Goal: Information Seeking & Learning: Compare options

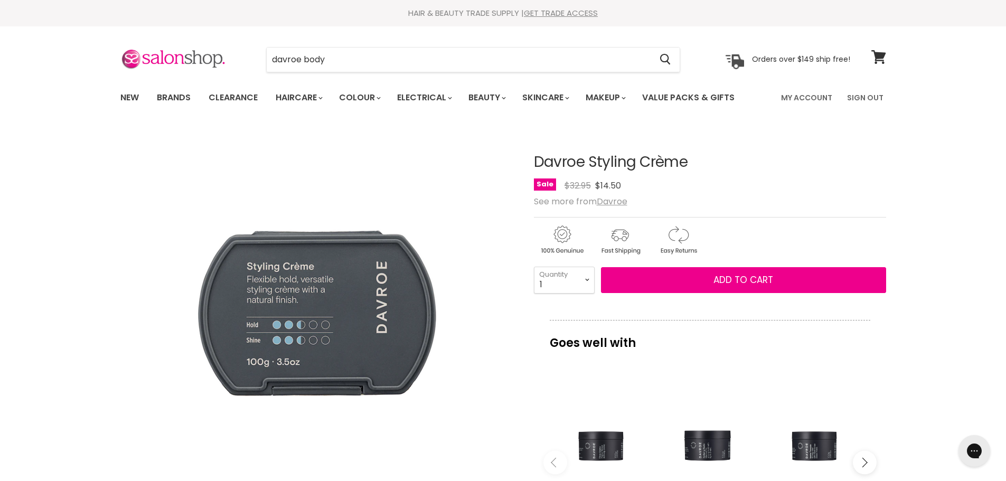
click at [251, 54] on div "davroe body Cancel" at bounding box center [473, 60] width 468 height 24
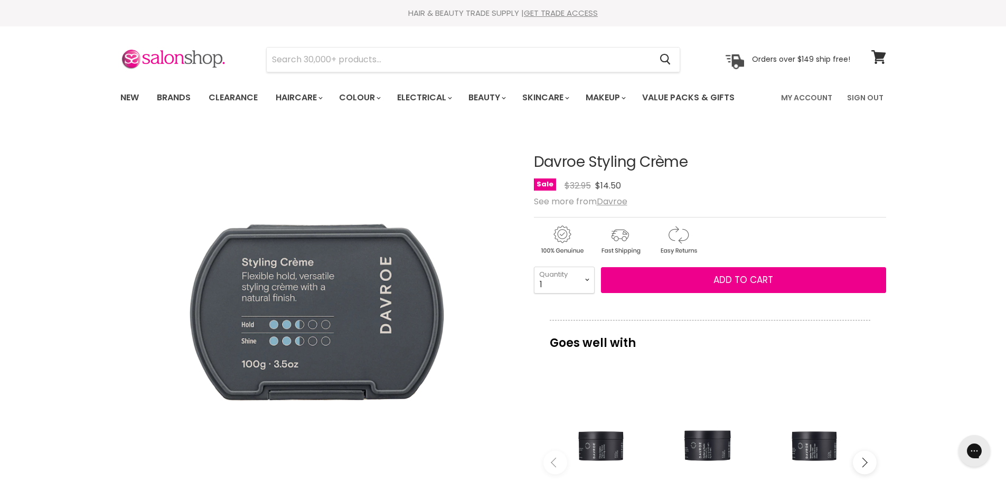
type input "Davroe Clear Gloss Chroma Treatment"
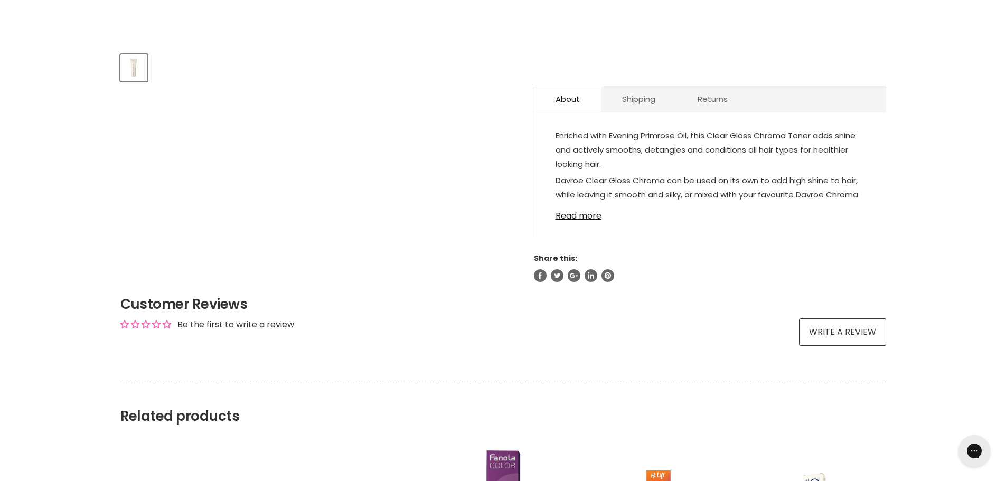
scroll to position [476, 0]
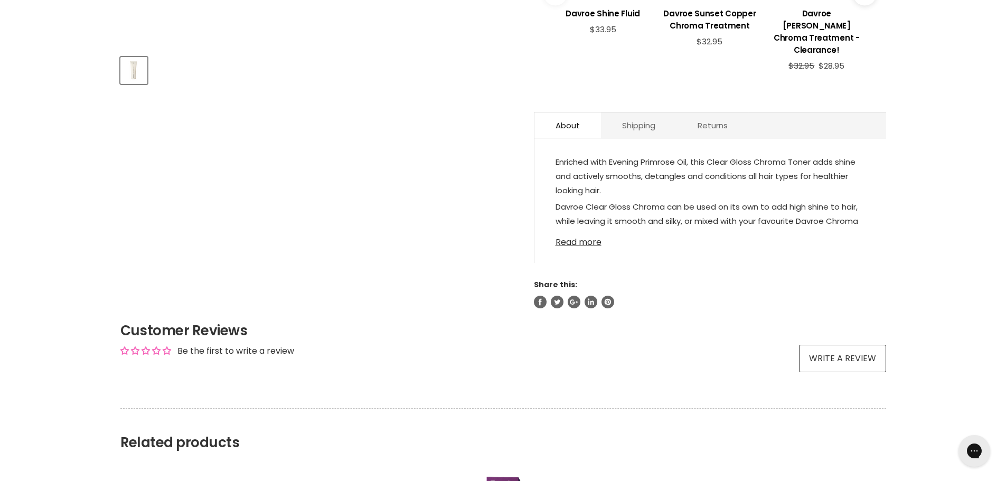
click at [581, 231] on link "Read more" at bounding box center [711, 239] width 310 height 16
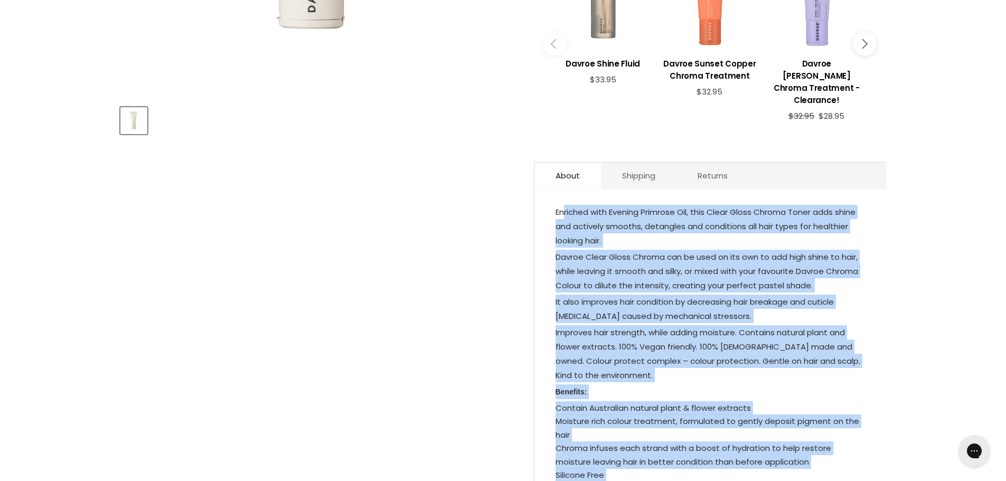
scroll to position [423, 0]
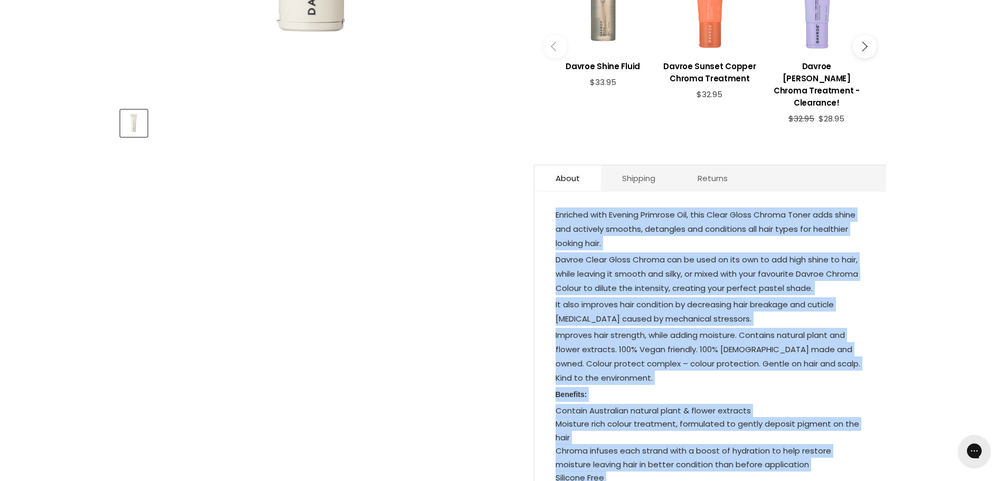
drag, startPoint x: 637, startPoint y: 313, endPoint x: 552, endPoint y: 203, distance: 139.4
click at [552, 203] on div "Enriched with Evening Primrose Oil, this Clear Gloss Chroma Toner adds shine an…" at bounding box center [711, 417] width 352 height 431
copy div "Enriched with Evening Primrose Oil, this Clear Gloss Chroma Toner adds shine an…"
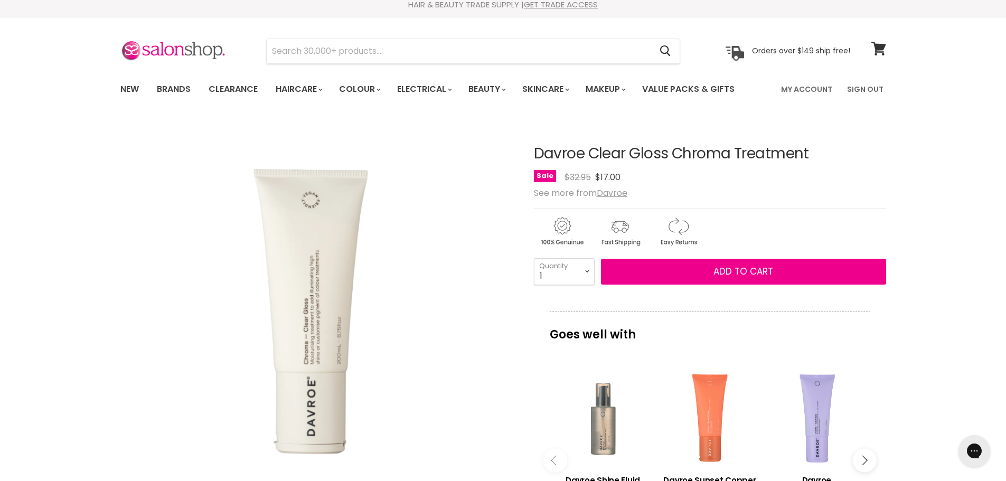
scroll to position [0, 0]
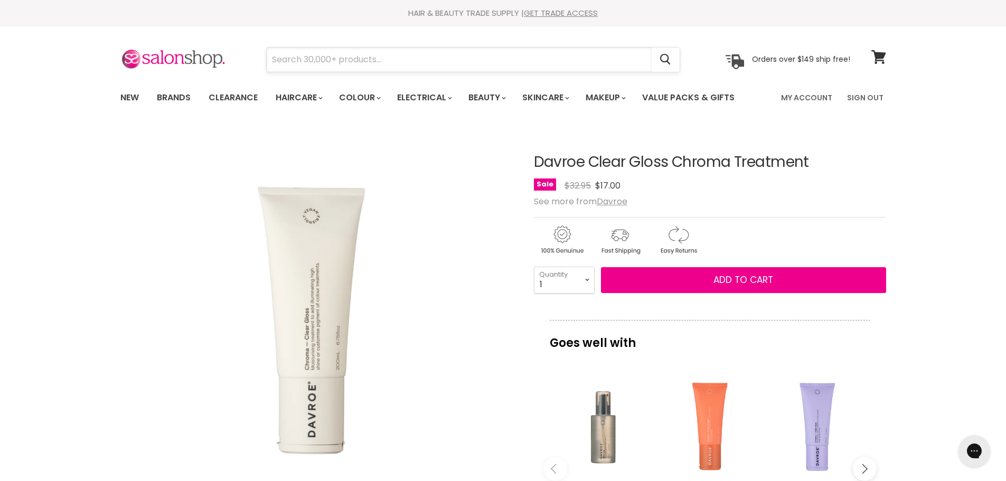
paste input "Davroe Styling Crème"
type input "Davroe Styling Crème"
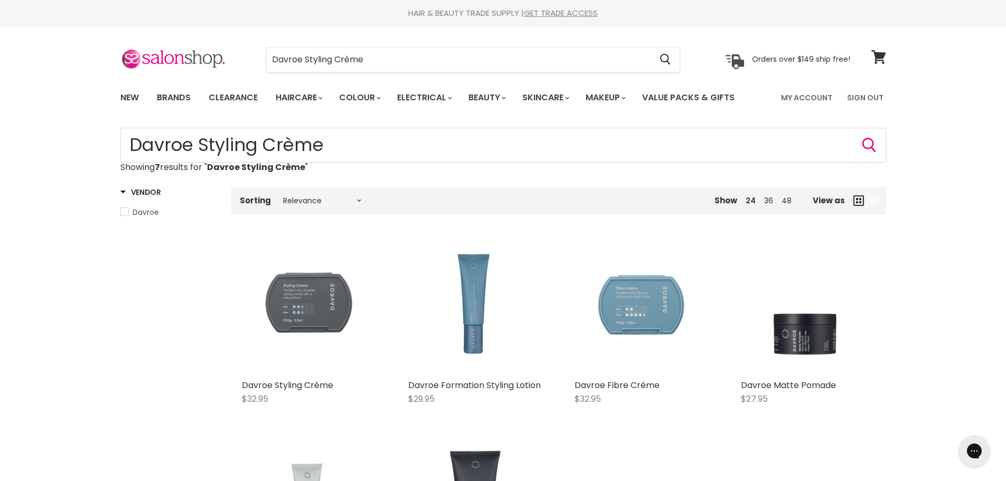
click at [289, 301] on img "Main content" at bounding box center [309, 307] width 135 height 135
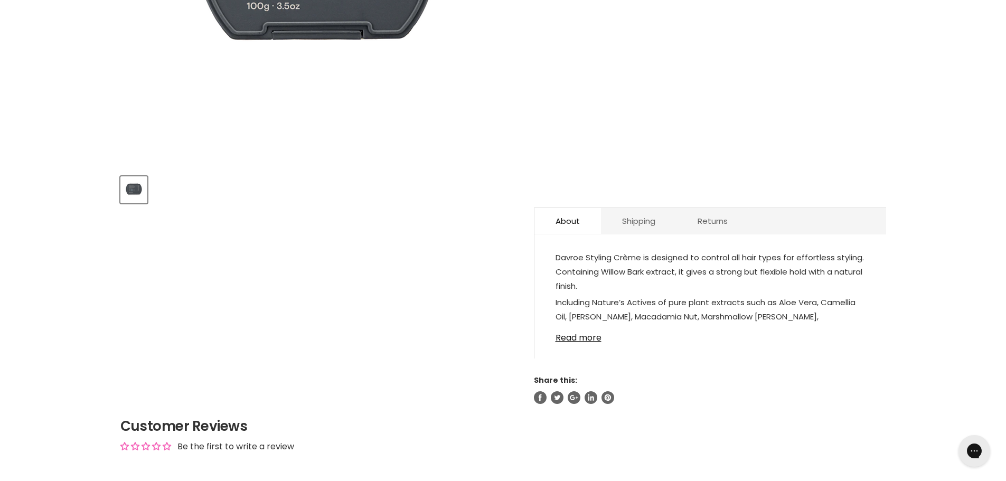
scroll to position [370, 0]
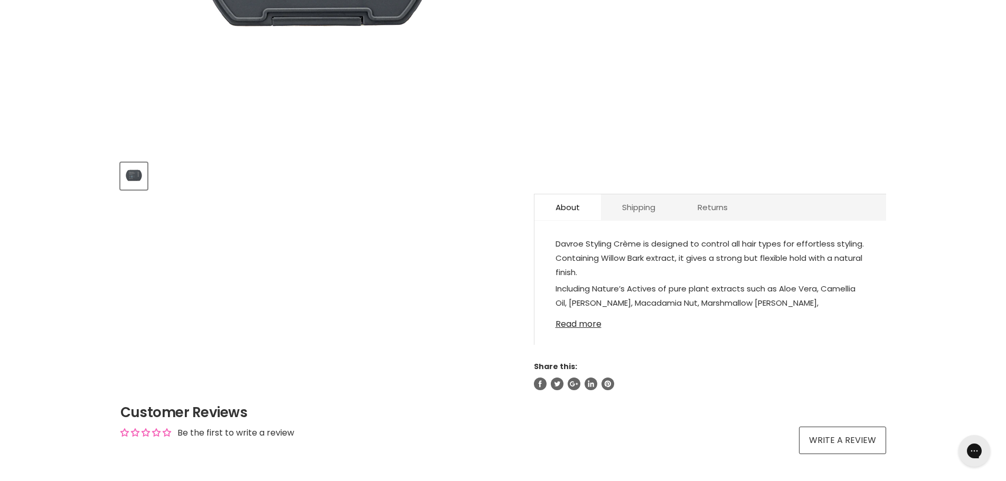
click at [572, 328] on link "Read more" at bounding box center [711, 321] width 310 height 16
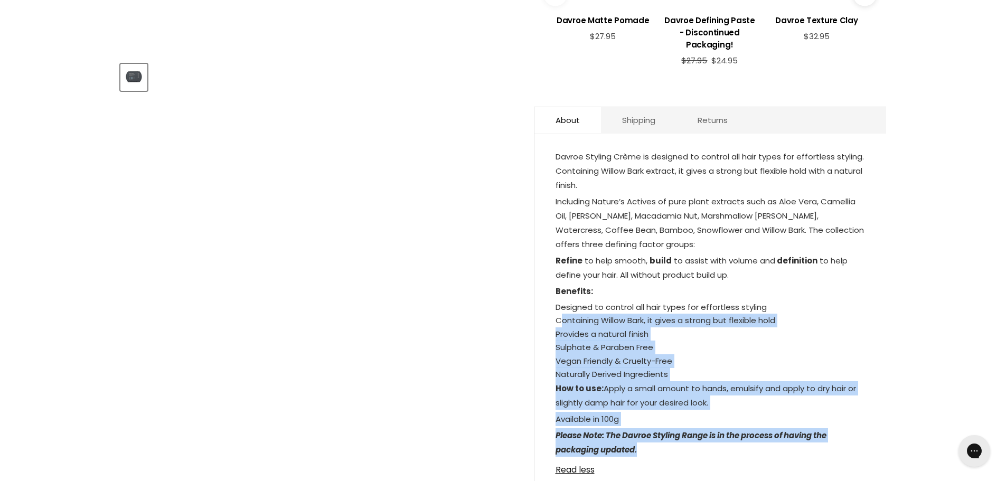
scroll to position [476, 0]
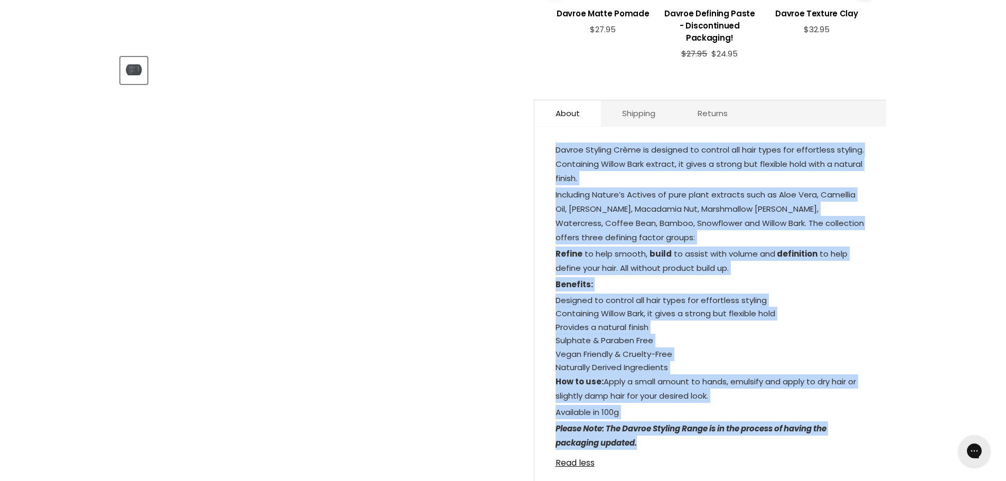
drag, startPoint x: 643, startPoint y: 391, endPoint x: 556, endPoint y: 152, distance: 254.7
click at [556, 152] on div "Davroe Styling Crème is designed to control all hair types for effortless styli…" at bounding box center [711, 298] width 310 height 310
copy div "Davroe Styling Crème is designed to control all hair types for effortless styli…"
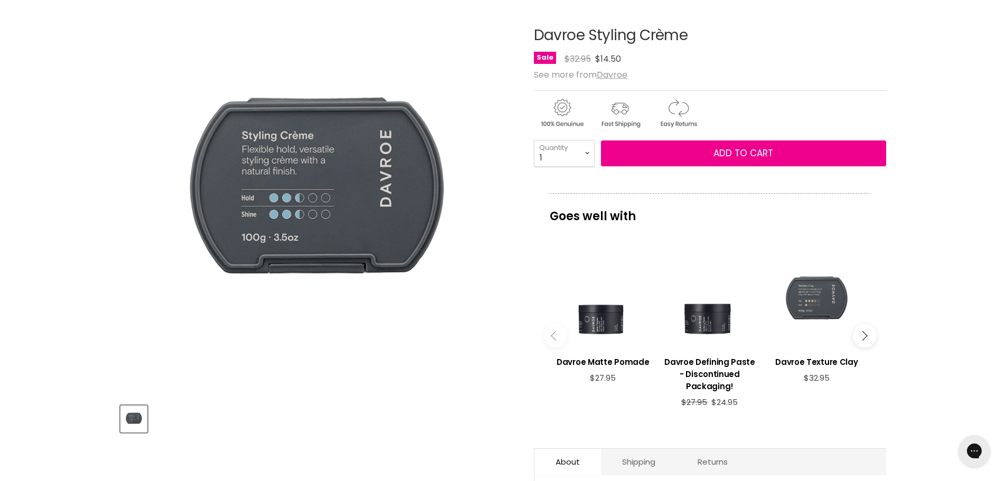
scroll to position [0, 0]
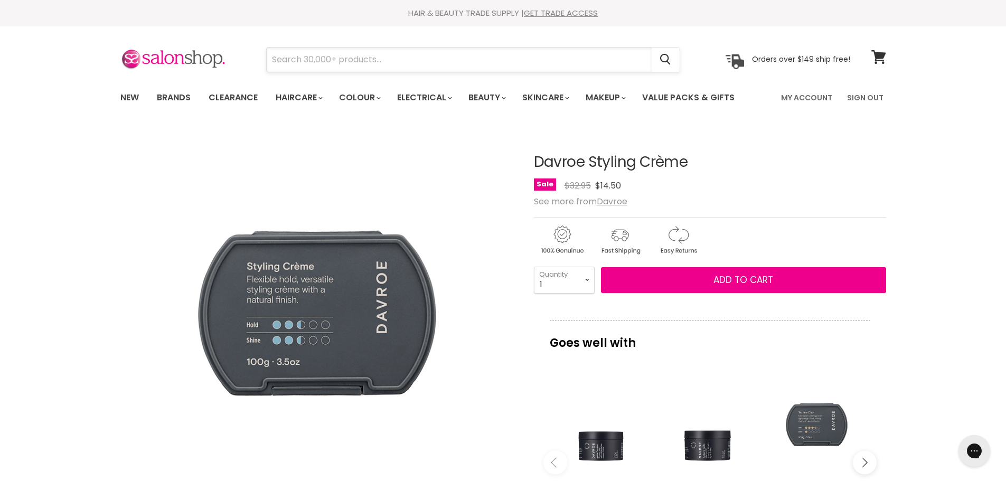
paste input "Davroe Beyond Blonde Intense Icy Shampoo"
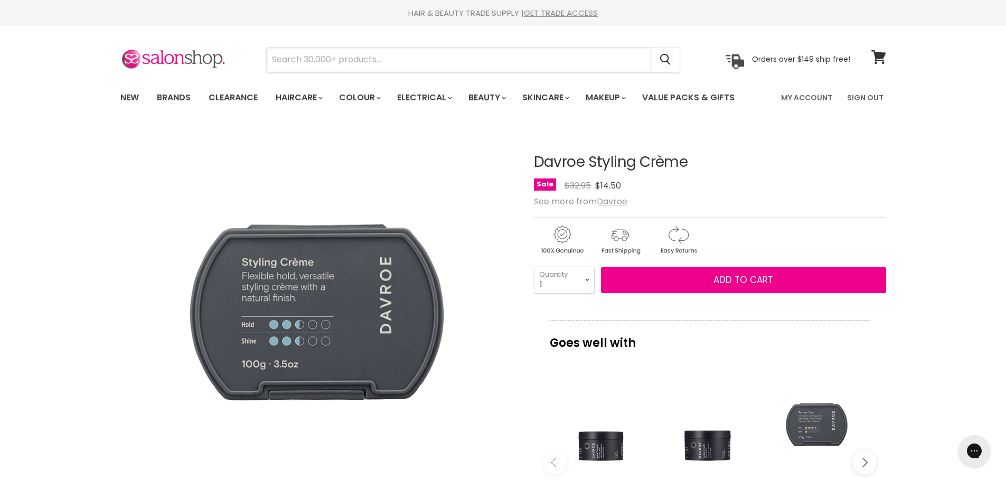
type input "Davroe Beyond Blonde Intense Icy Shampoo"
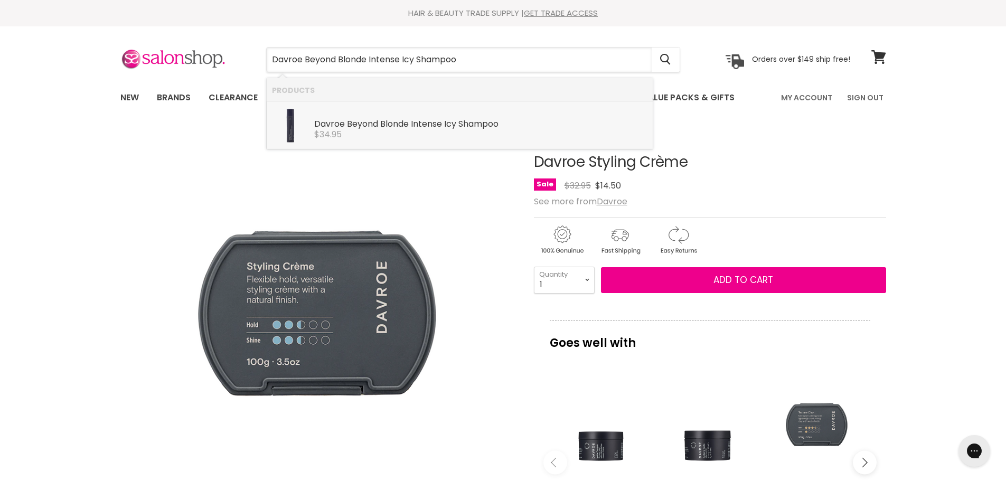
click at [407, 132] on div "$34.95" at bounding box center [480, 135] width 333 height 10
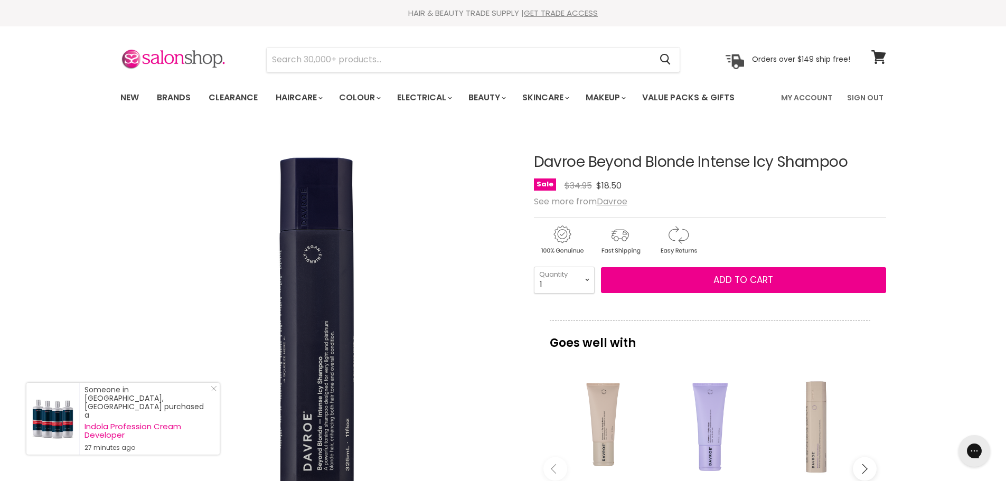
drag, startPoint x: 24, startPoint y: 166, endPoint x: 36, endPoint y: 166, distance: 12.7
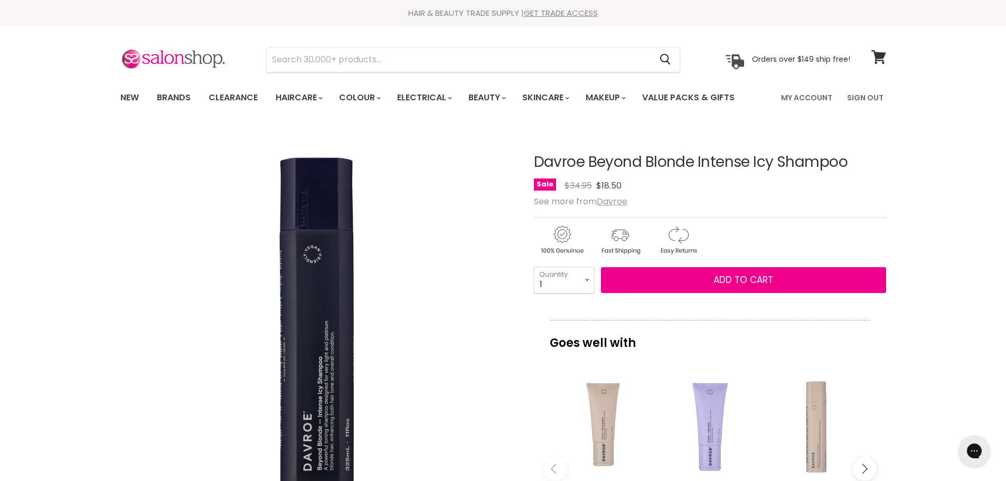
drag, startPoint x: 591, startPoint y: 162, endPoint x: 775, endPoint y: 162, distance: 183.9
click at [775, 162] on article "Click or scroll to zoom Tap or pinch to zoom Davroe Beyond Blonde Intense Icy S…" at bounding box center [503, 456] width 766 height 657
copy div "Davroe Beyond Blonde Intense Icy"
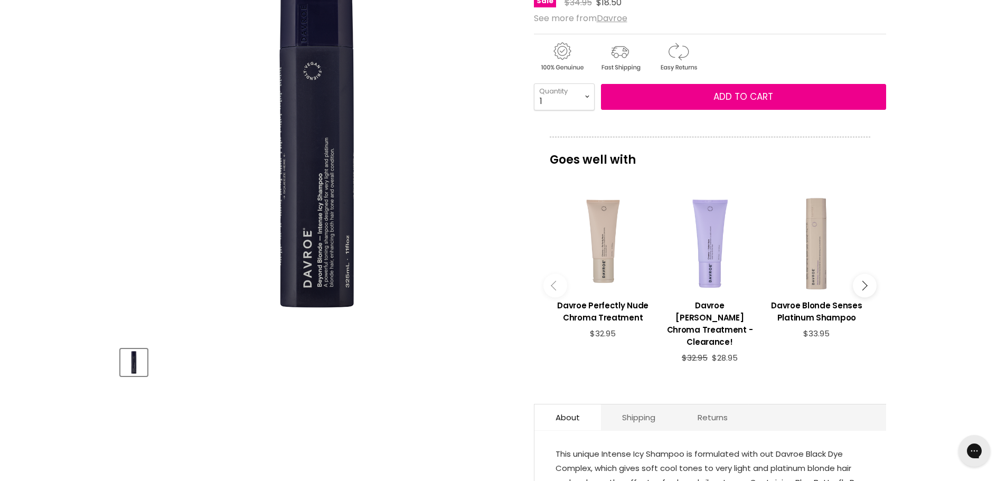
scroll to position [370, 0]
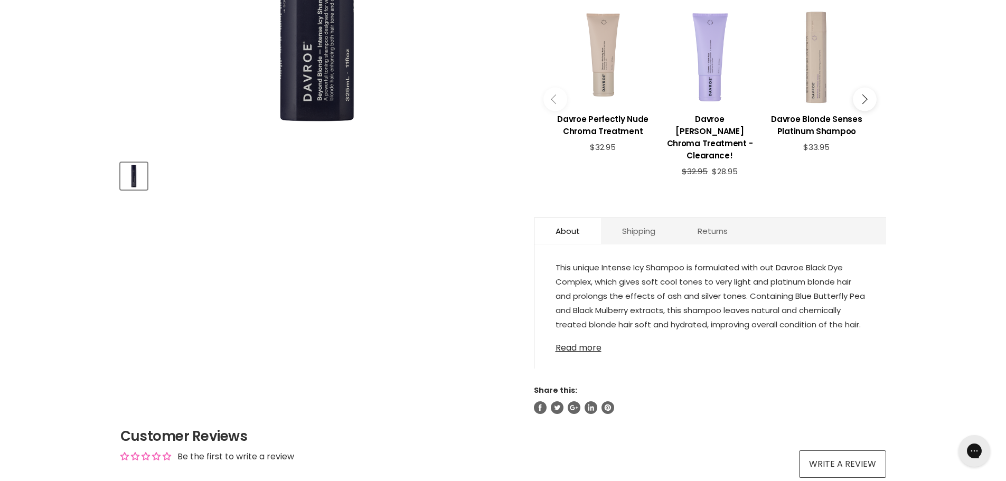
click at [594, 337] on link "Read more" at bounding box center [711, 345] width 310 height 16
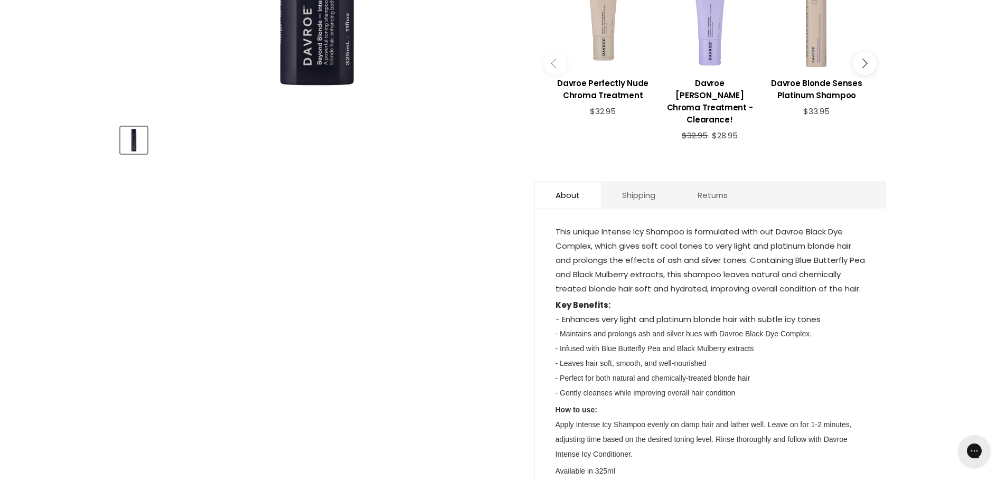
scroll to position [528, 0]
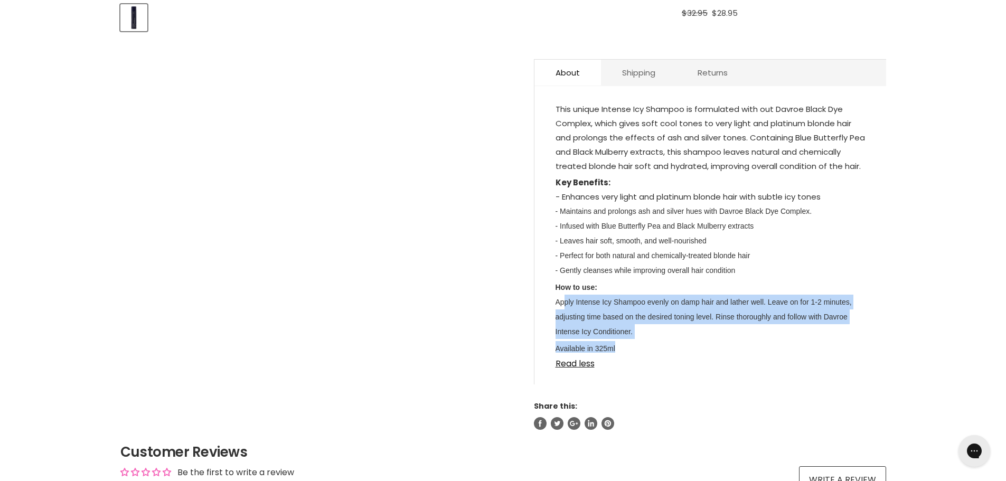
drag, startPoint x: 631, startPoint y: 332, endPoint x: 565, endPoint y: 281, distance: 82.9
click at [565, 281] on div "This unique Intense Icy Shampoo is formulated with out Davroe Black Dye Complex…" at bounding box center [711, 227] width 310 height 251
click at [818, 361] on div "This unique Intense Icy Shampoo is formulated with out Davroe Black Dye Complex…" at bounding box center [711, 241] width 352 height 288
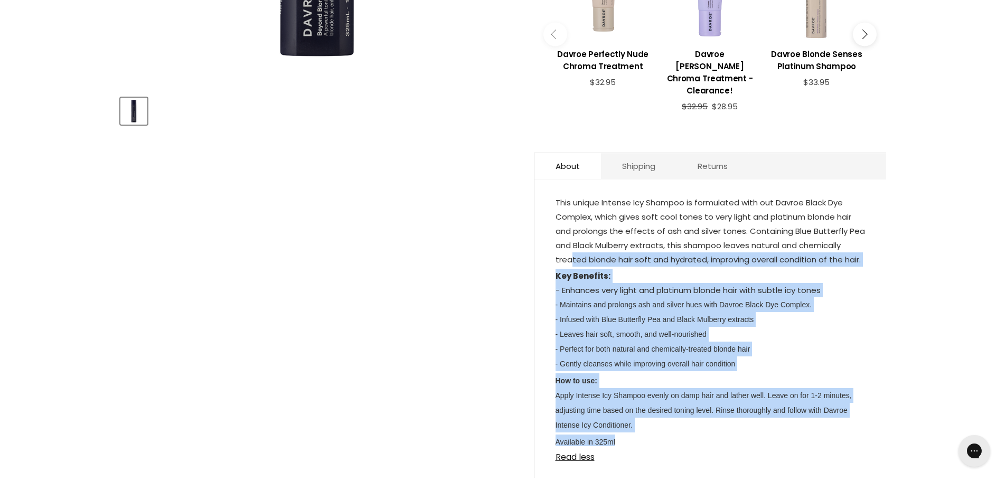
scroll to position [423, 0]
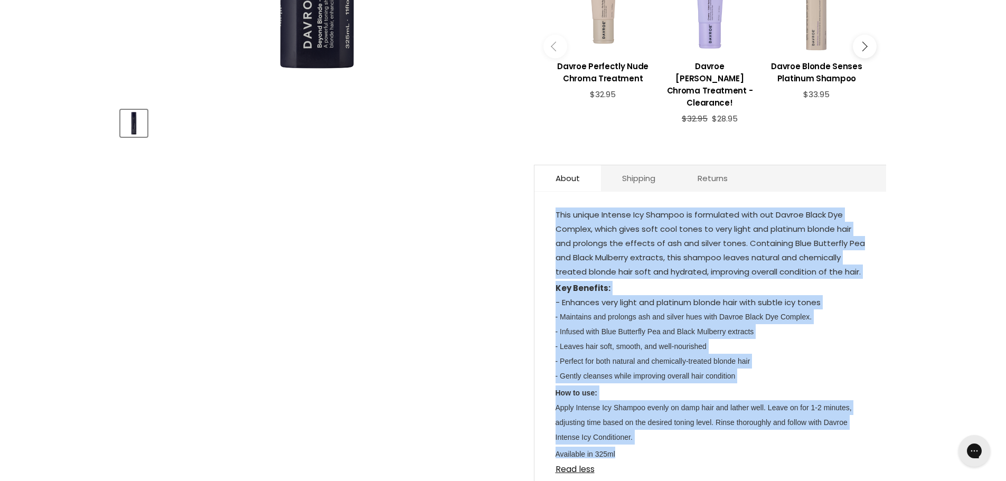
drag, startPoint x: 624, startPoint y: 333, endPoint x: 550, endPoint y: 203, distance: 149.1
click at [550, 203] on div "This unique Intense Icy Shampoo is formulated with out Davroe Black Dye Complex…" at bounding box center [711, 346] width 352 height 288
copy div "This unique Intense Icy Shampoo is formulated with out Davroe Black Dye Complex…"
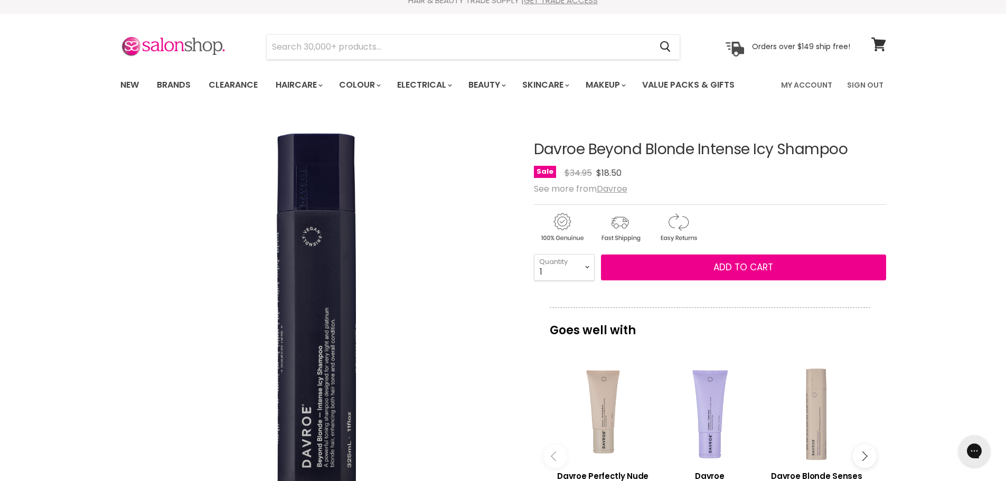
scroll to position [0, 0]
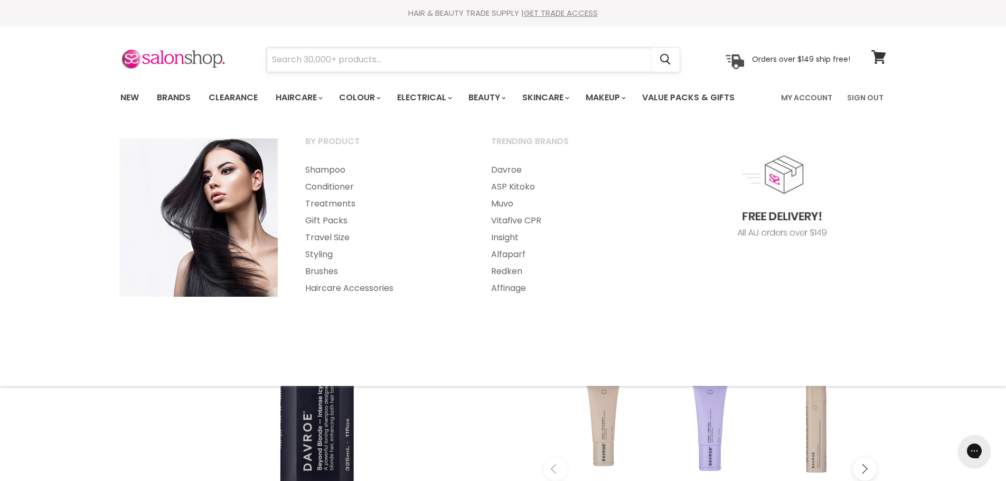
click at [312, 55] on input "Search" at bounding box center [459, 60] width 385 height 24
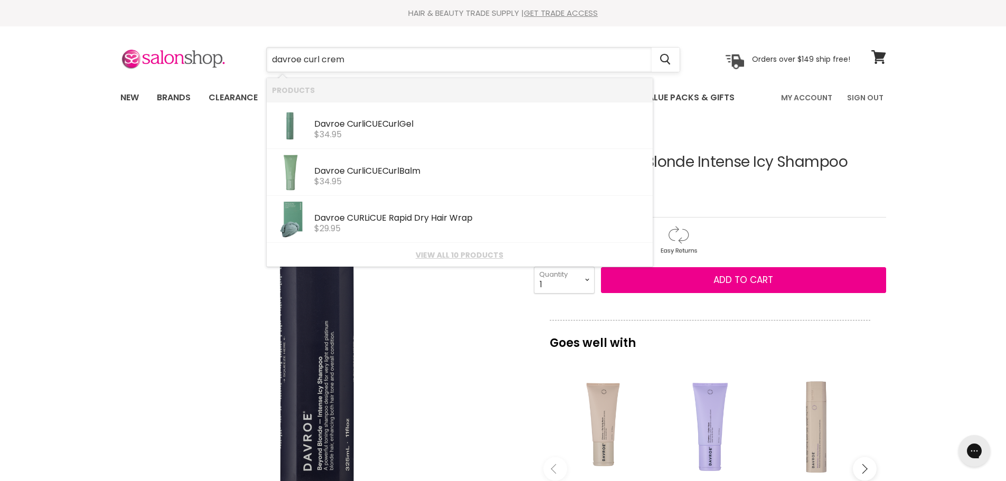
type input "davroe curl creme"
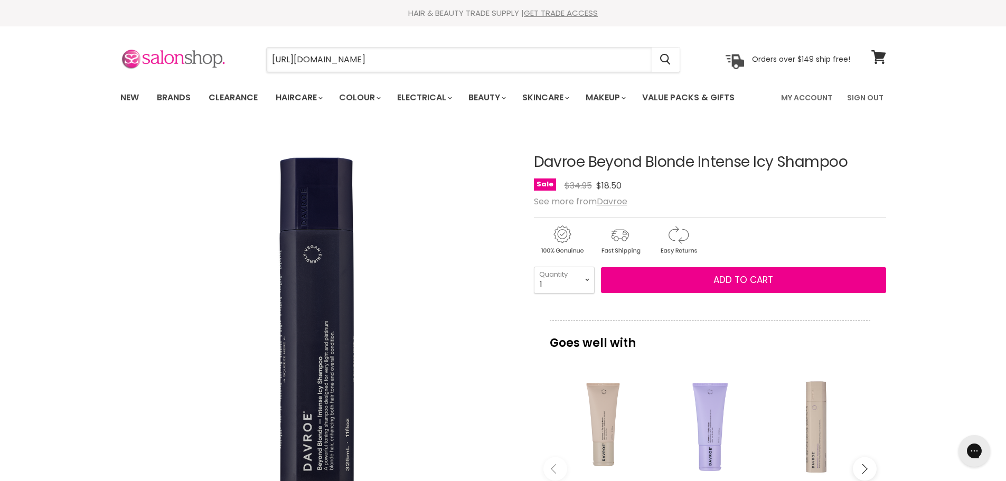
drag, startPoint x: 625, startPoint y: 59, endPoint x: 191, endPoint y: 59, distance: 433.8
click at [192, 59] on div "[URL][DOMAIN_NAME] Cancel" at bounding box center [485, 60] width 730 height 24
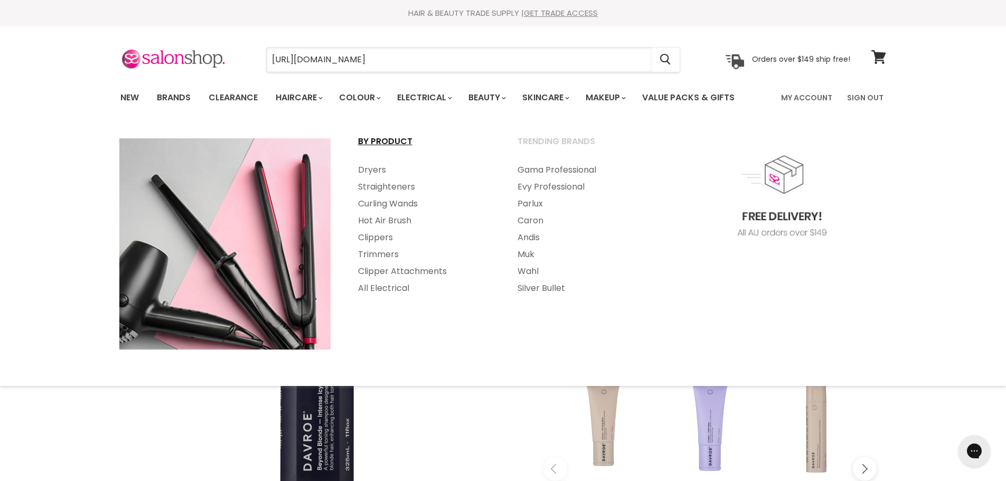
type input "y-shampoo"
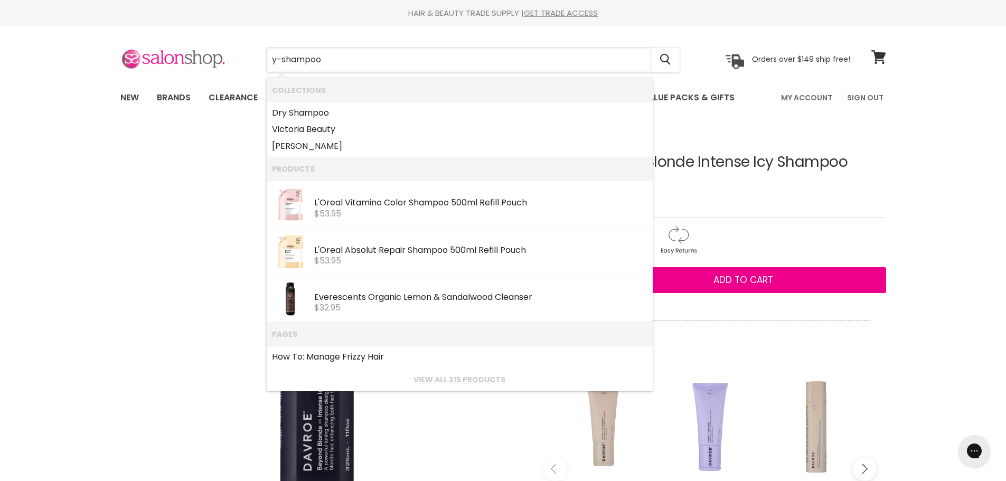
drag, startPoint x: 360, startPoint y: 56, endPoint x: 162, endPoint y: 55, distance: 198.7
click at [146, 56] on div "y-shampoo Cancel Orders over $149 ship free!" at bounding box center [485, 60] width 730 height 24
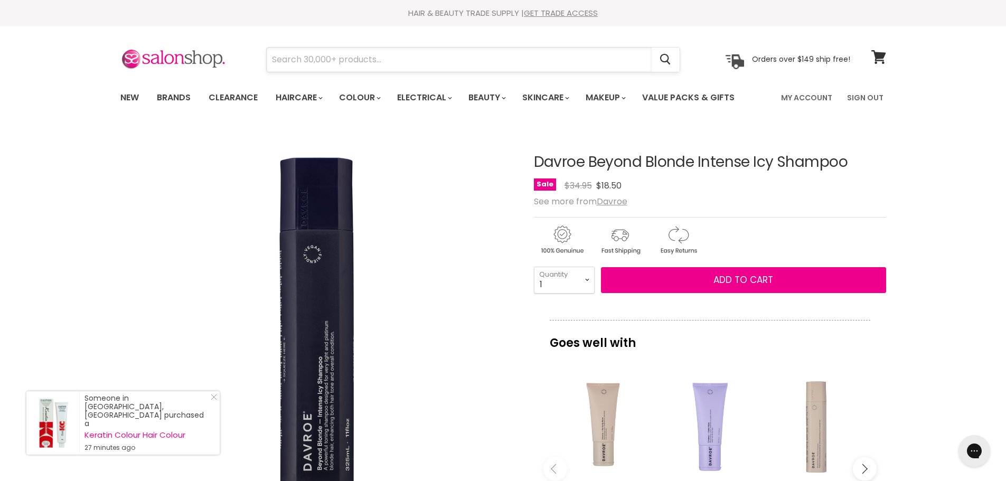
paste input "Davroe Beyond Blonde Intense Icy"
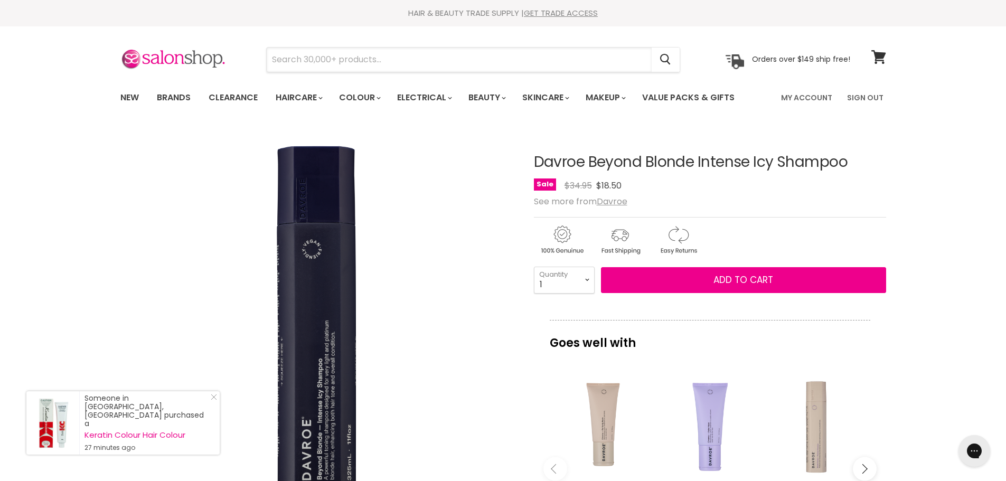
type input "Davroe Beyond Blonde Intense Icy"
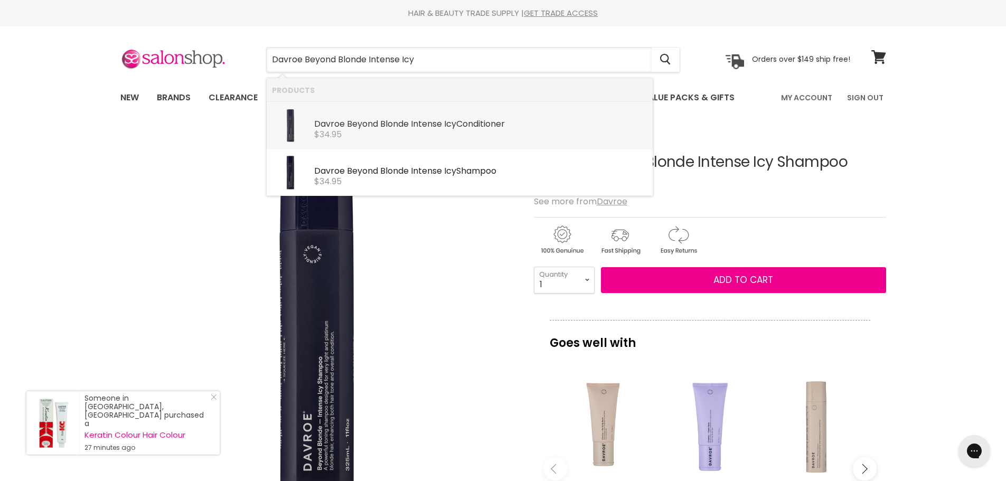
click at [439, 127] on b "Intense" at bounding box center [426, 124] width 31 height 12
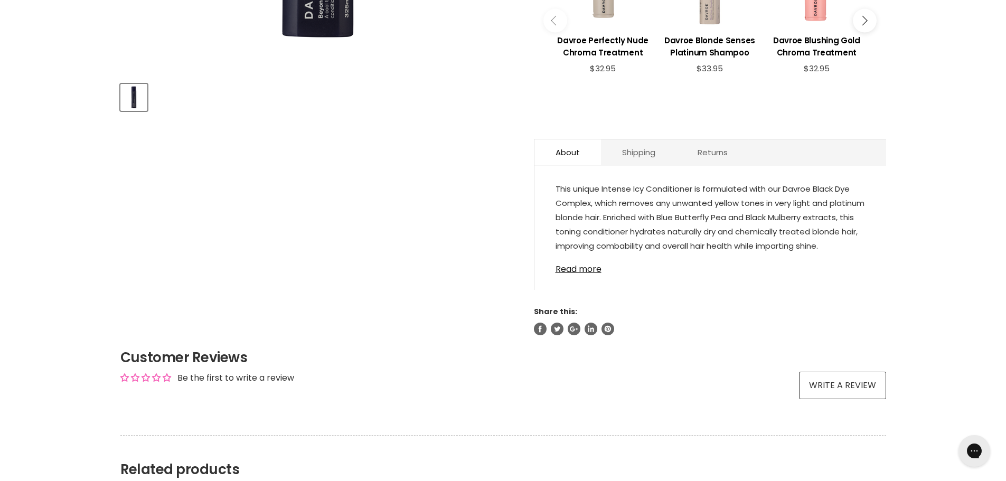
scroll to position [476, 0]
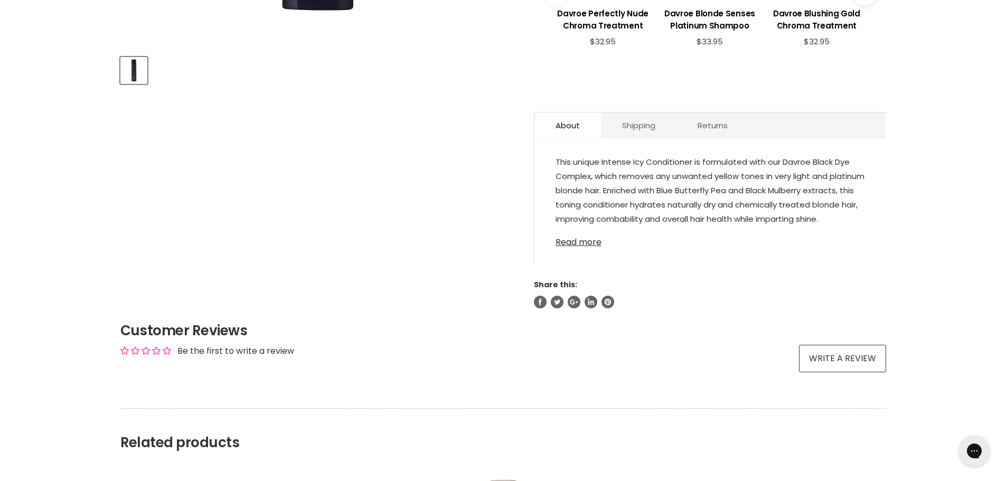
click at [577, 231] on link "Read more" at bounding box center [711, 239] width 310 height 16
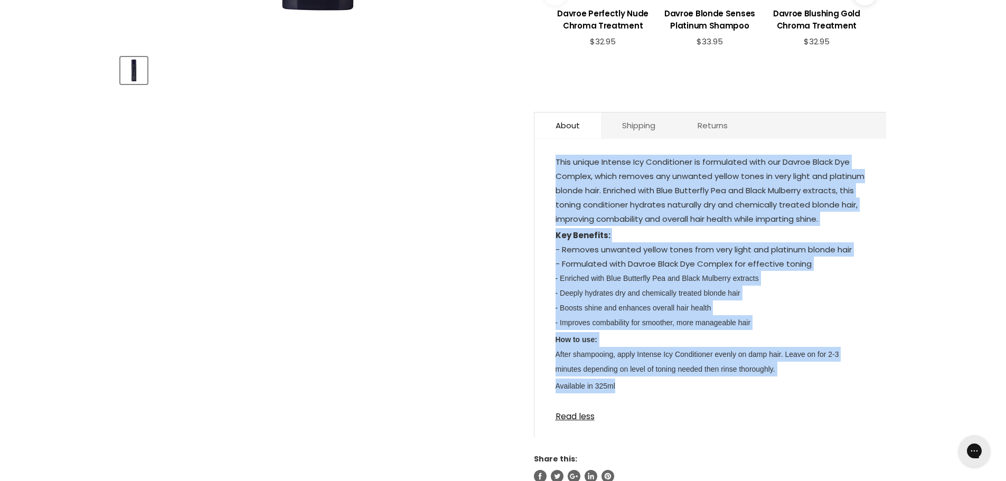
drag, startPoint x: 624, startPoint y: 384, endPoint x: 556, endPoint y: 149, distance: 244.8
click at [556, 155] on div "This unique Intense Icy Conditioner is formulated with our Davroe Black Dye Com…" at bounding box center [711, 280] width 310 height 251
copy div "This unique Intense Icy Conditioner is formulated with our Davroe Black Dye Com…"
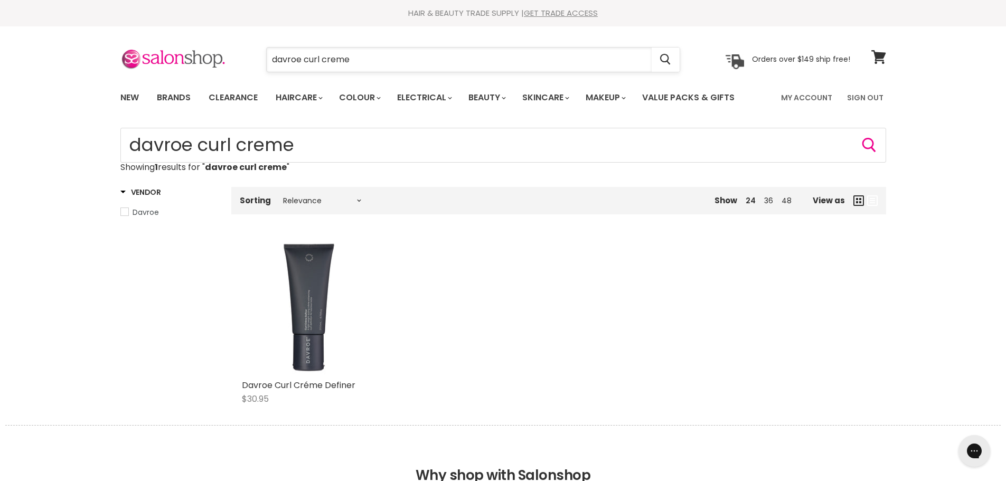
click at [378, 49] on input "davroe curl creme" at bounding box center [459, 60] width 385 height 24
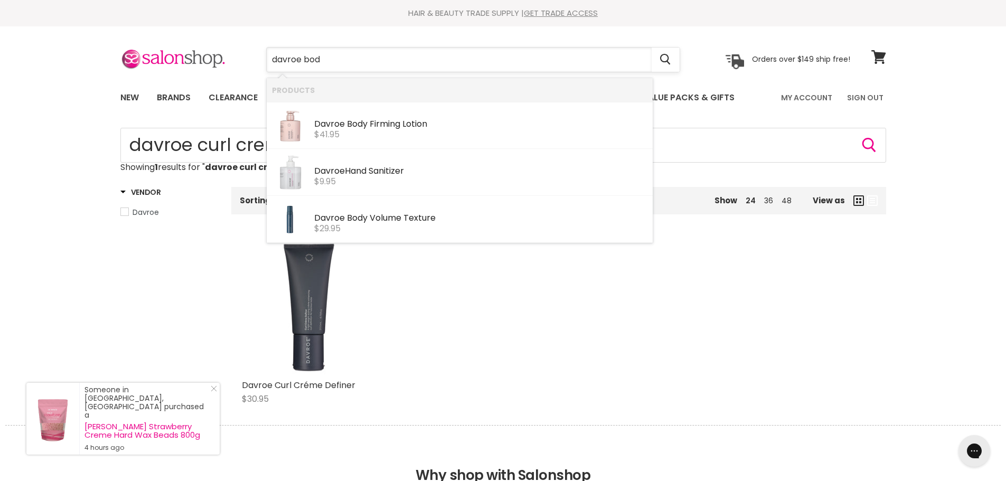
click at [339, 62] on input "davroe bod" at bounding box center [459, 60] width 385 height 24
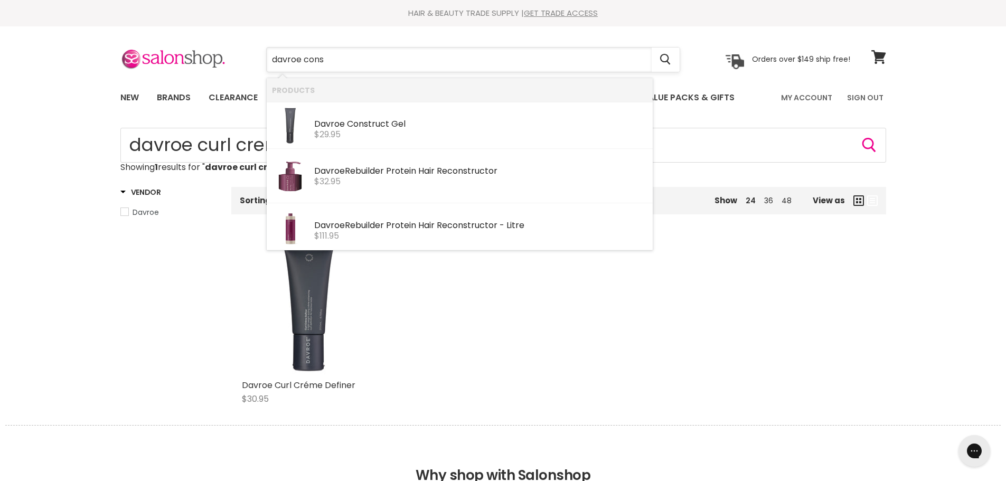
type input "davroe const"
click at [345, 122] on div "Davroe Const ruct Gel" at bounding box center [480, 124] width 333 height 11
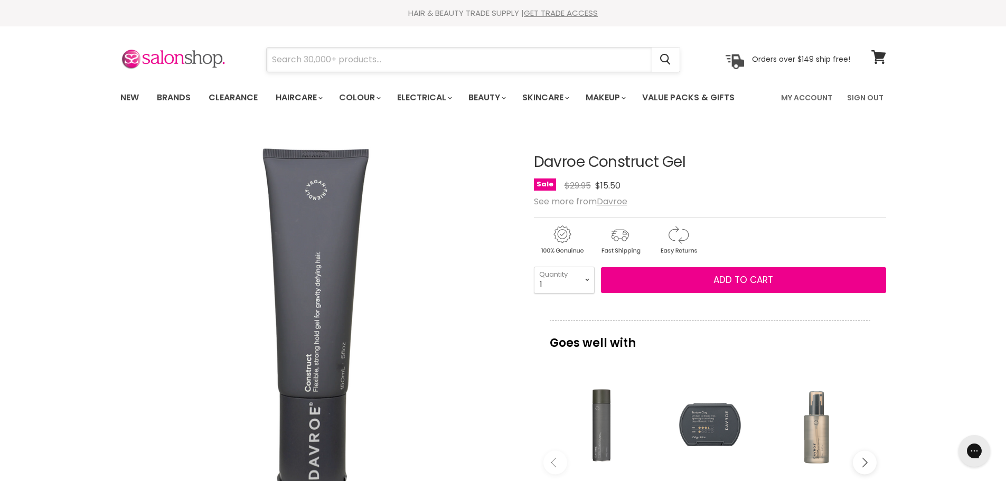
click at [318, 54] on input "Search" at bounding box center [459, 60] width 385 height 24
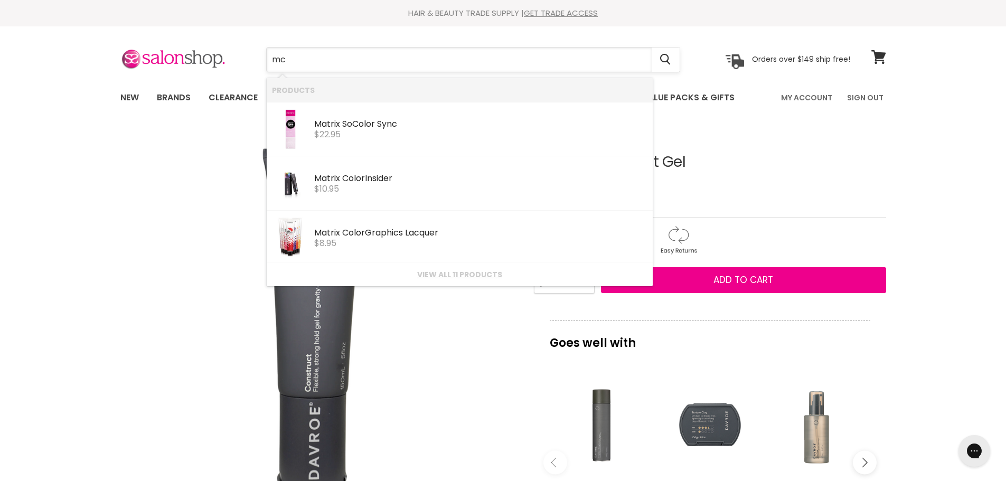
type input "m"
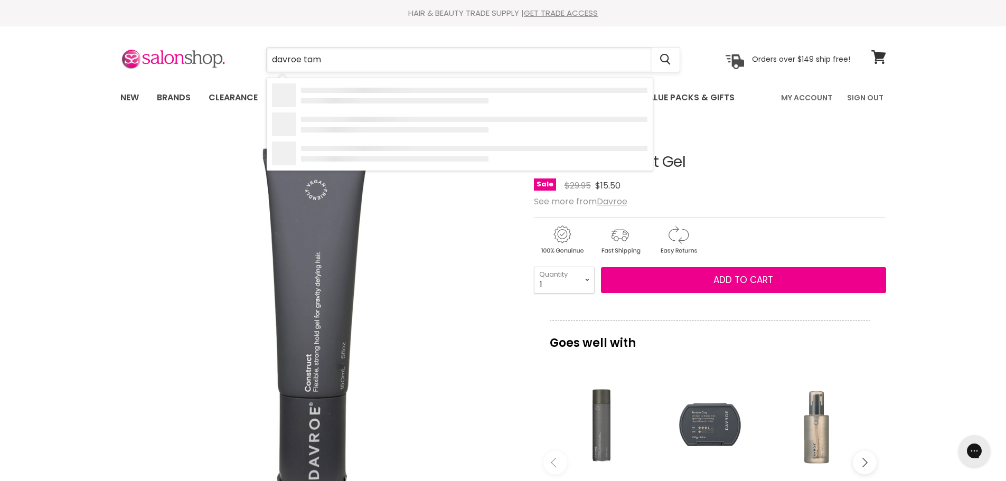
type input "davroe tame"
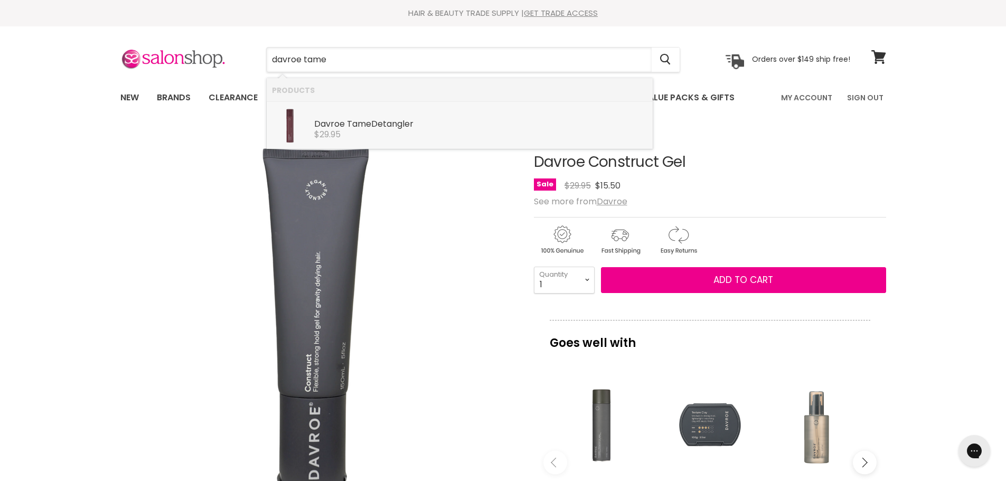
click at [351, 131] on div "$29.95" at bounding box center [480, 135] width 333 height 10
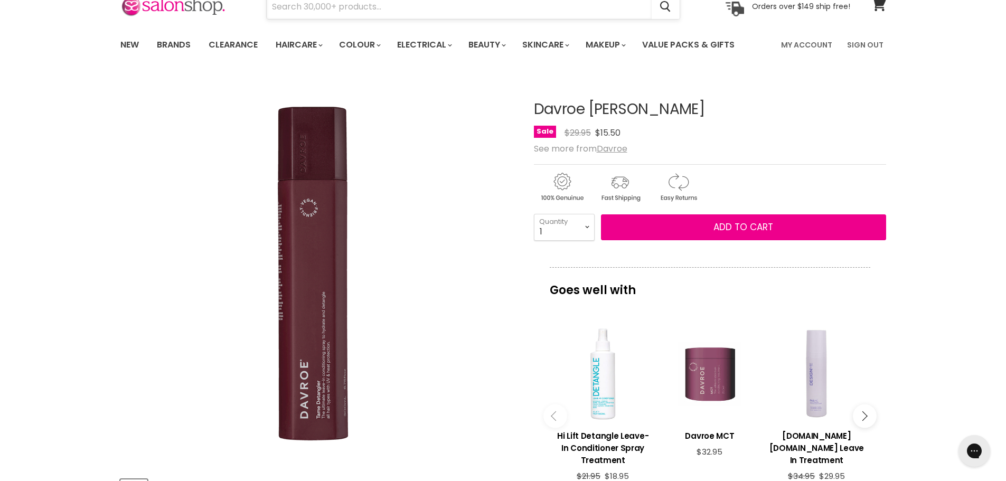
click at [304, 7] on input "Search" at bounding box center [459, 7] width 385 height 24
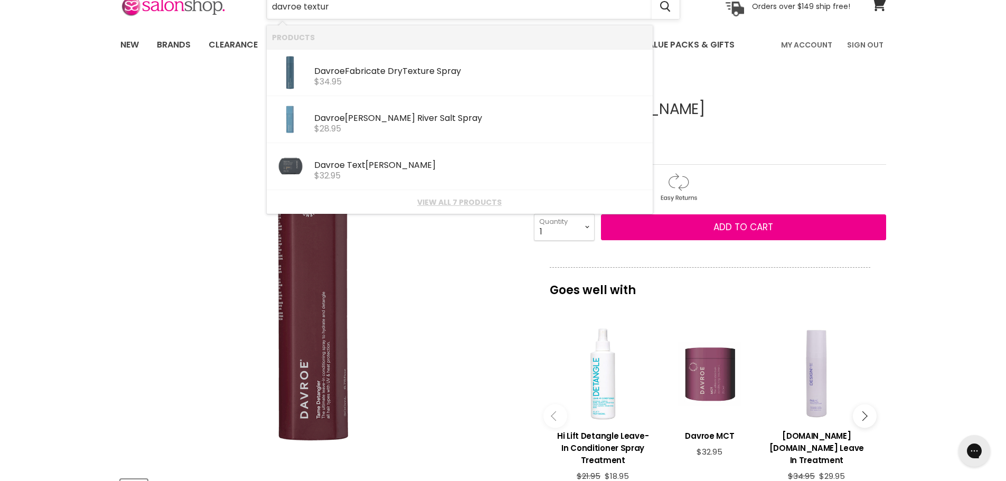
type input "davroe texture"
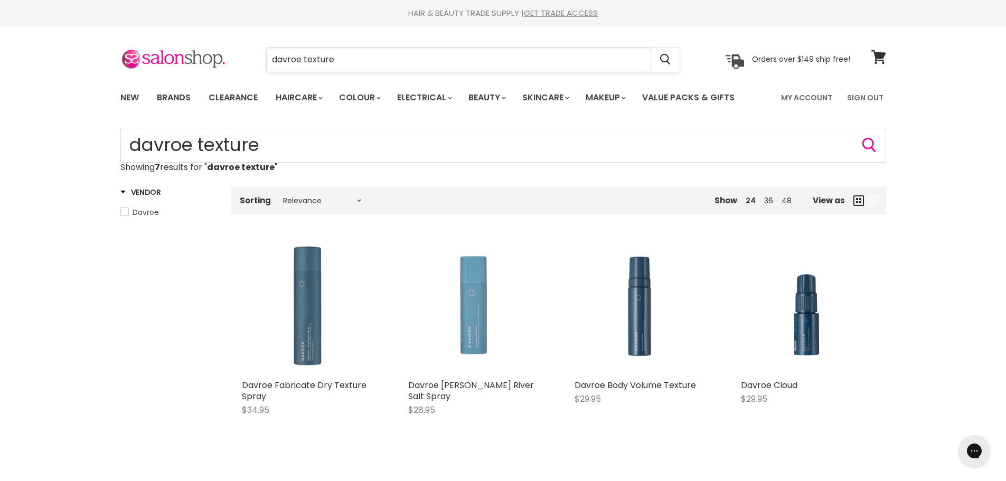
click at [369, 61] on input "davroe texture" at bounding box center [459, 60] width 385 height 24
type input "davroe styling bril"
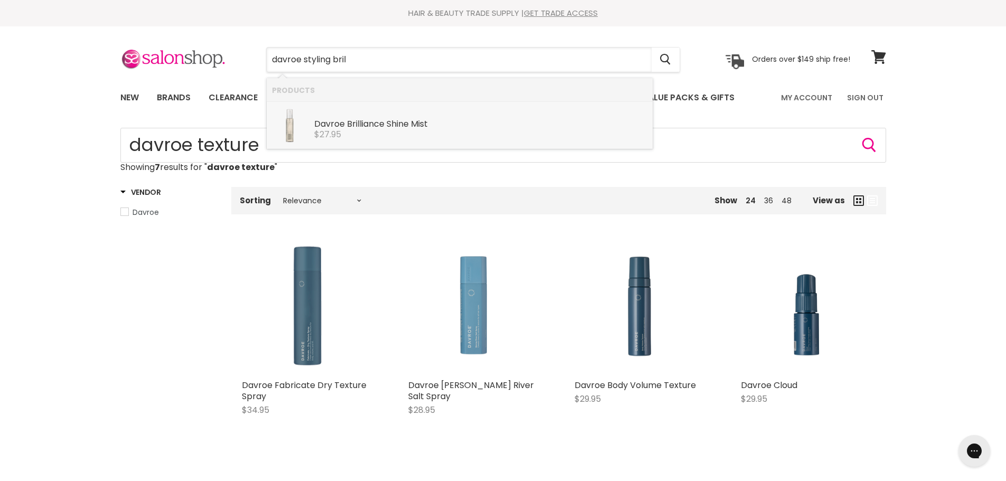
click at [349, 126] on b "Bril" at bounding box center [353, 124] width 13 height 12
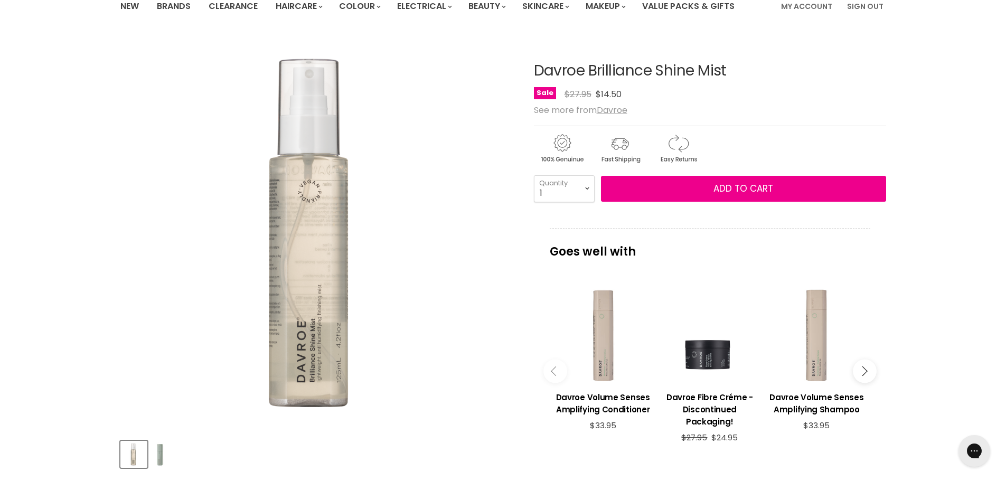
scroll to position [106, 0]
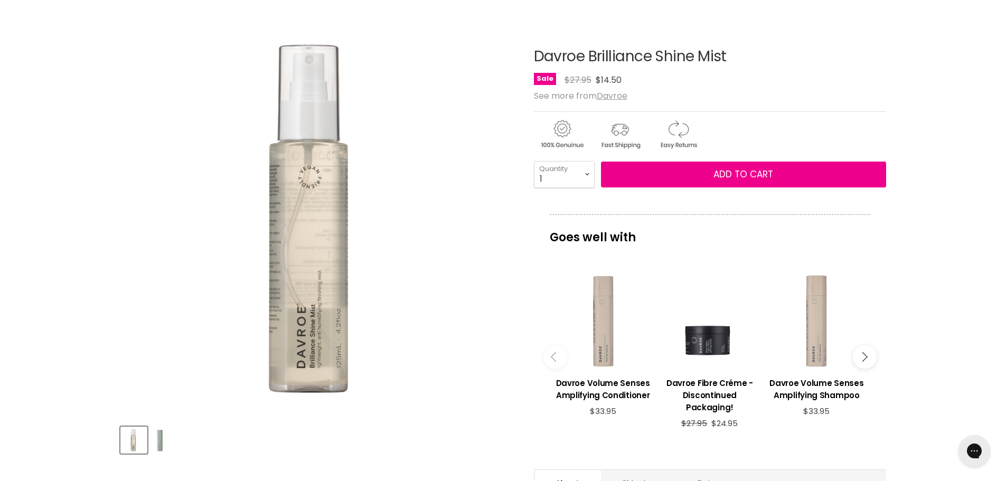
drag, startPoint x: 738, startPoint y: 54, endPoint x: 511, endPoint y: 59, distance: 226.2
click at [511, 59] on article "Click or scroll to zoom Tap or pinch to zoom Click or scroll to zoom" at bounding box center [503, 344] width 766 height 645
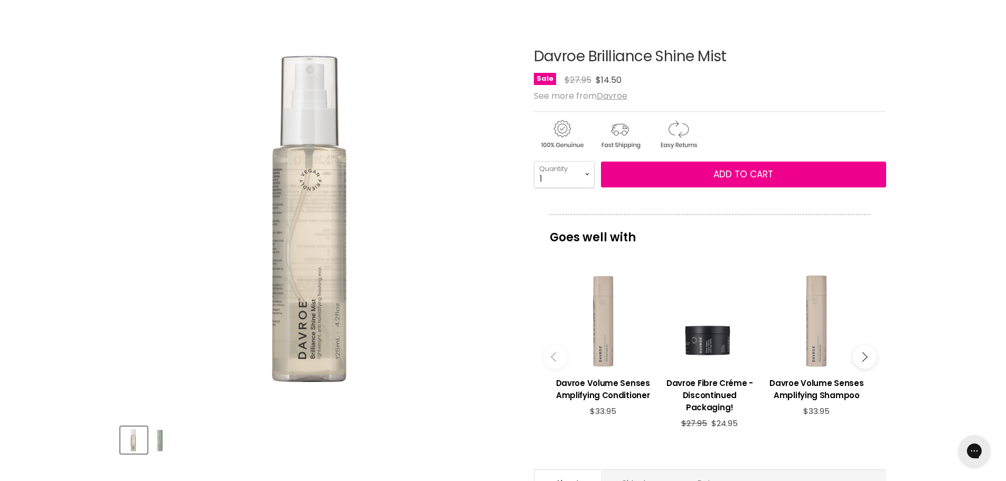
copy article "Click or scroll to zoom Tap or pinch to zoom Davroe Brilliance Shine Mist"
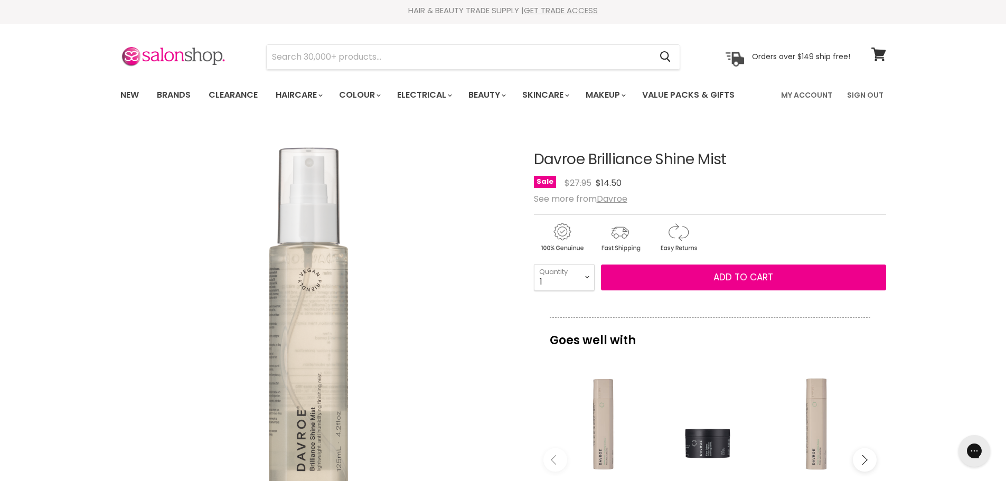
scroll to position [0, 0]
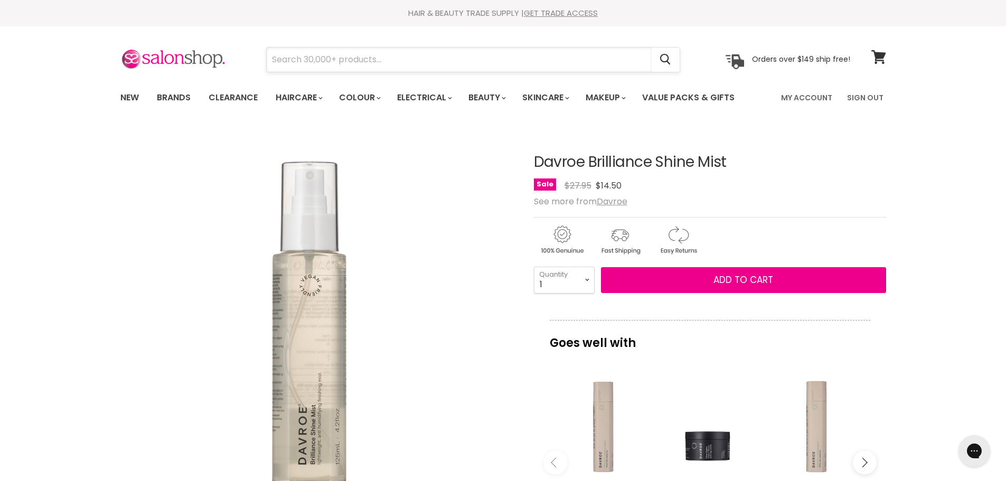
click at [325, 51] on input "Search" at bounding box center [459, 60] width 385 height 24
click at [331, 61] on input "davroe stylingformation" at bounding box center [459, 60] width 385 height 24
type input "davroe styling formation"
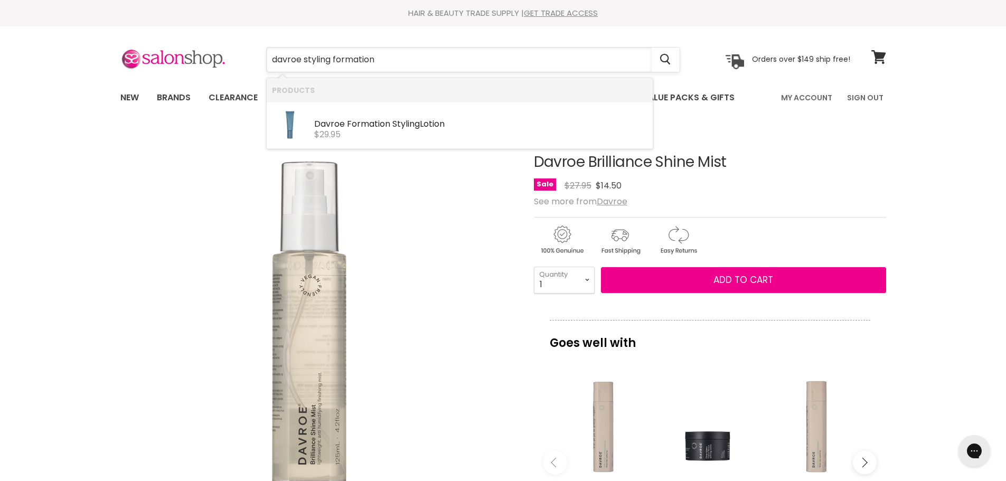
click at [413, 61] on input "davroe styling formation" at bounding box center [459, 60] width 385 height 24
click at [441, 125] on div "Davroe Formation Styling Lotion" at bounding box center [480, 124] width 333 height 11
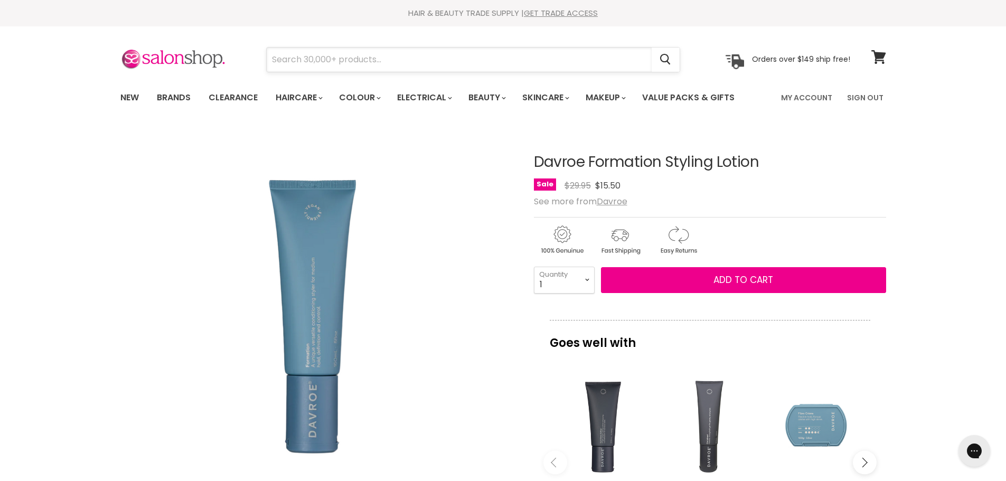
click at [356, 57] on input "Search" at bounding box center [459, 60] width 385 height 24
click at [329, 57] on input "Search" at bounding box center [459, 60] width 385 height 24
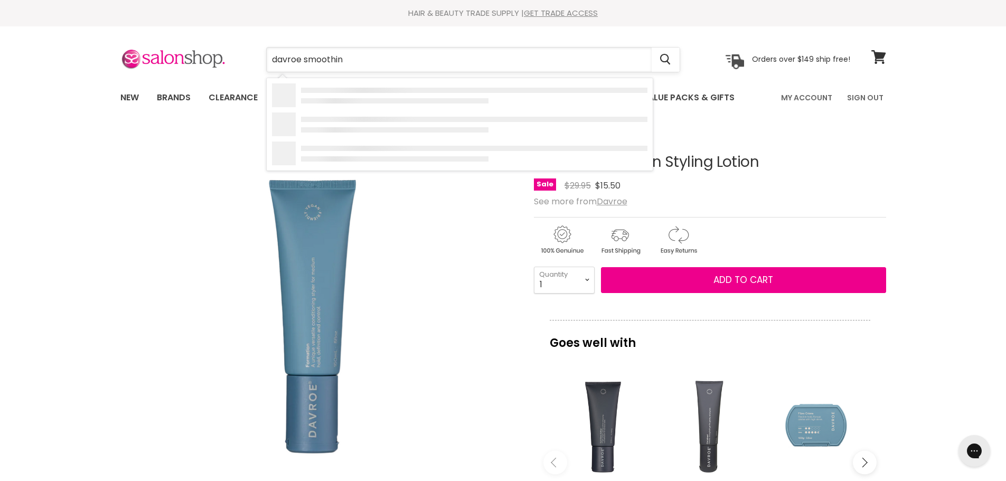
type input "davroe smoothing"
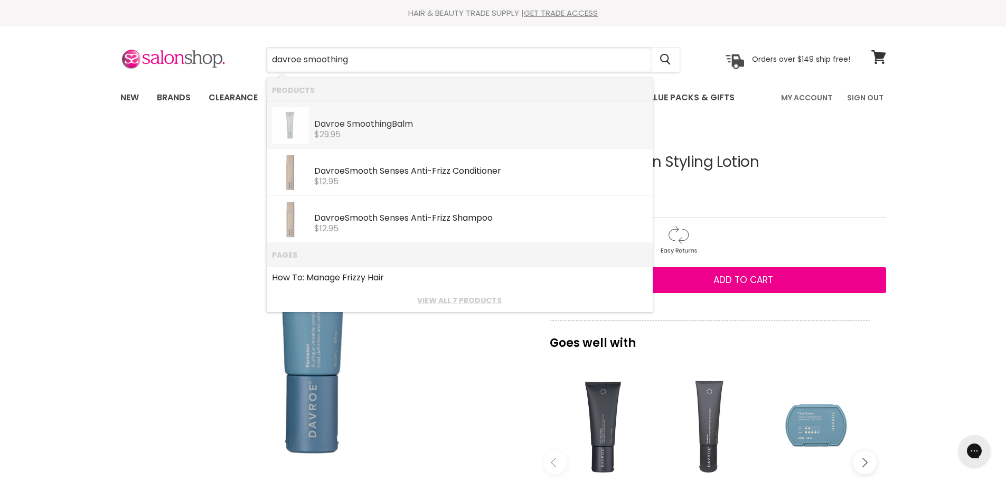
click at [370, 131] on div "$29.95" at bounding box center [480, 135] width 333 height 10
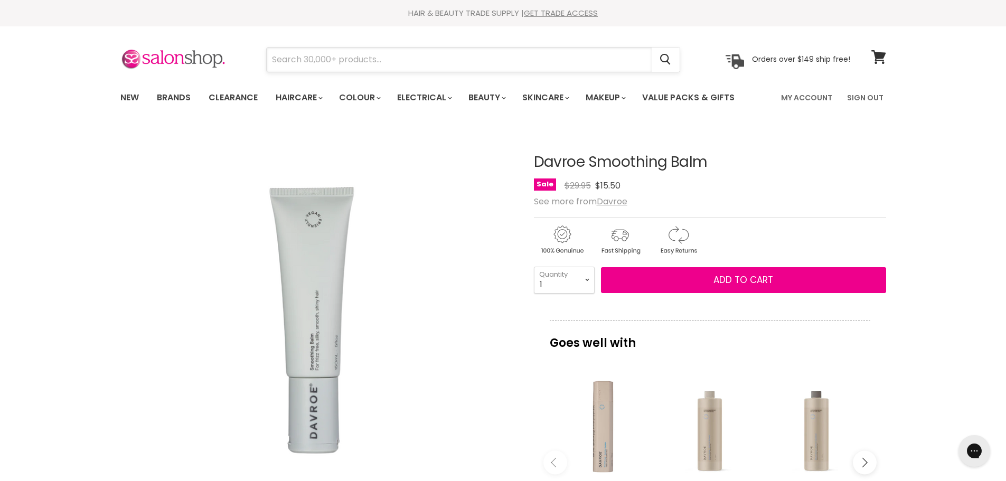
click at [305, 48] on input "Search" at bounding box center [459, 60] width 385 height 24
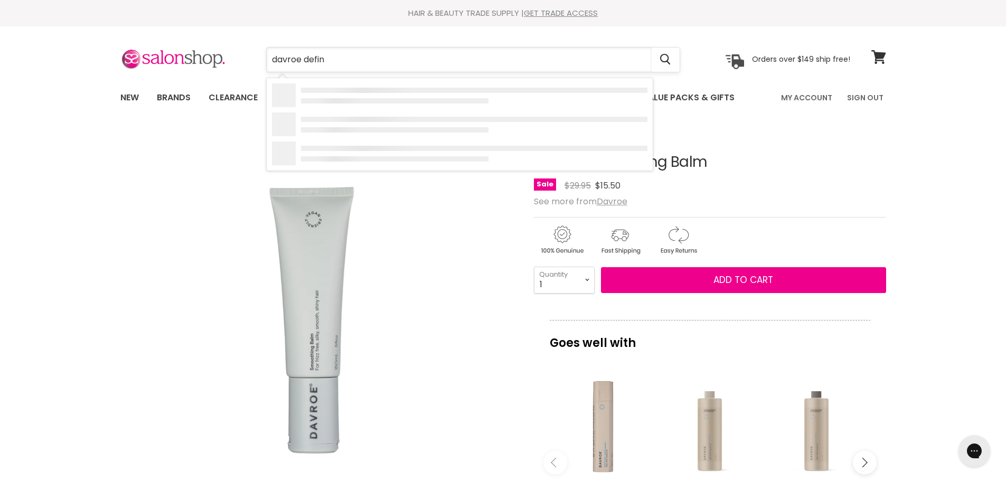
type input "davroe defini"
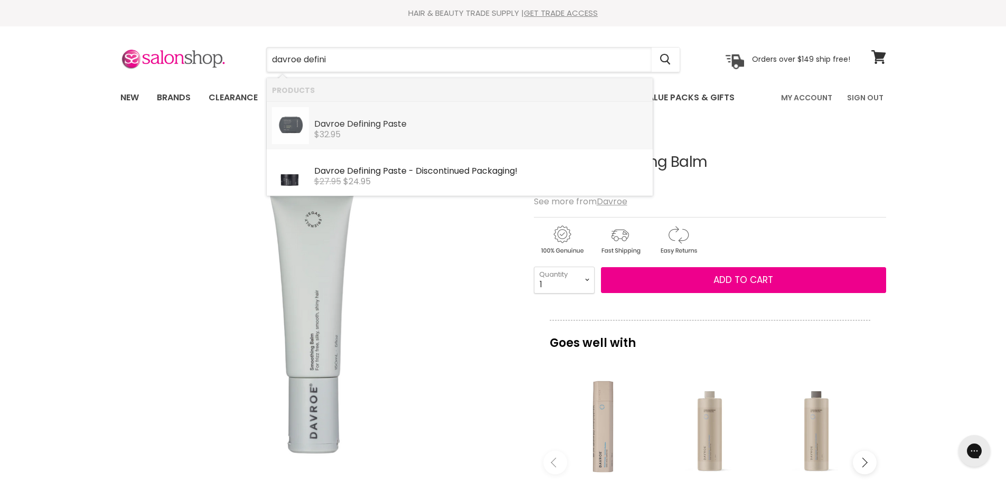
click at [359, 133] on div "$32.95" at bounding box center [480, 135] width 333 height 10
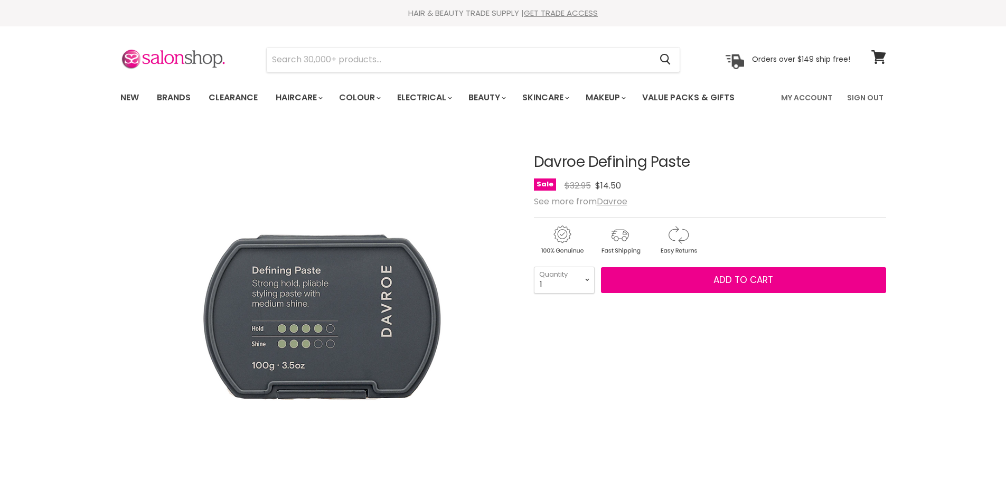
click at [537, 166] on h1 "Davroe Defining Paste" at bounding box center [710, 162] width 352 height 16
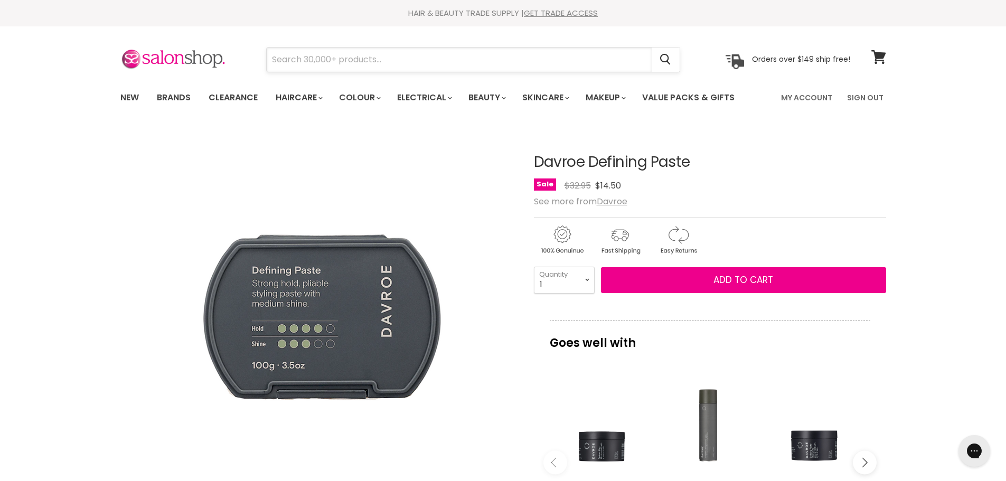
click at [304, 56] on input "Search" at bounding box center [459, 60] width 385 height 24
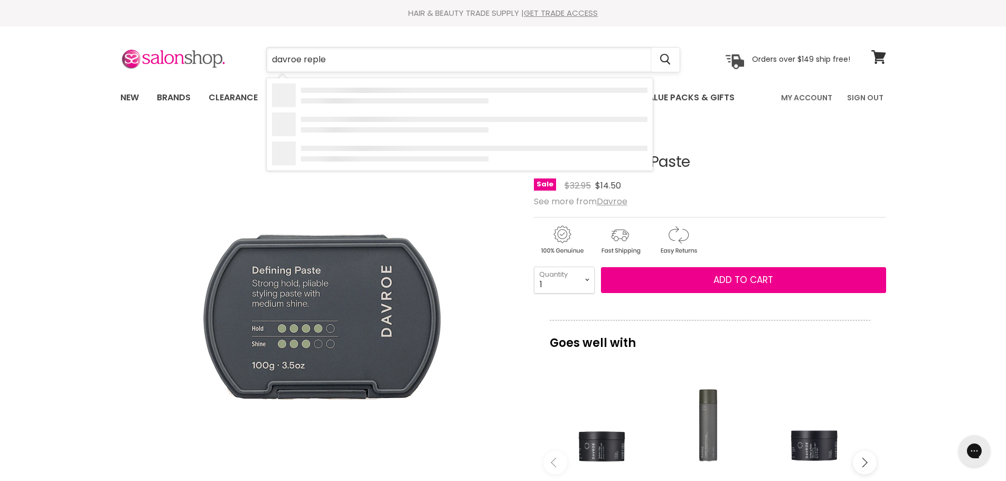
type input "davroe replen"
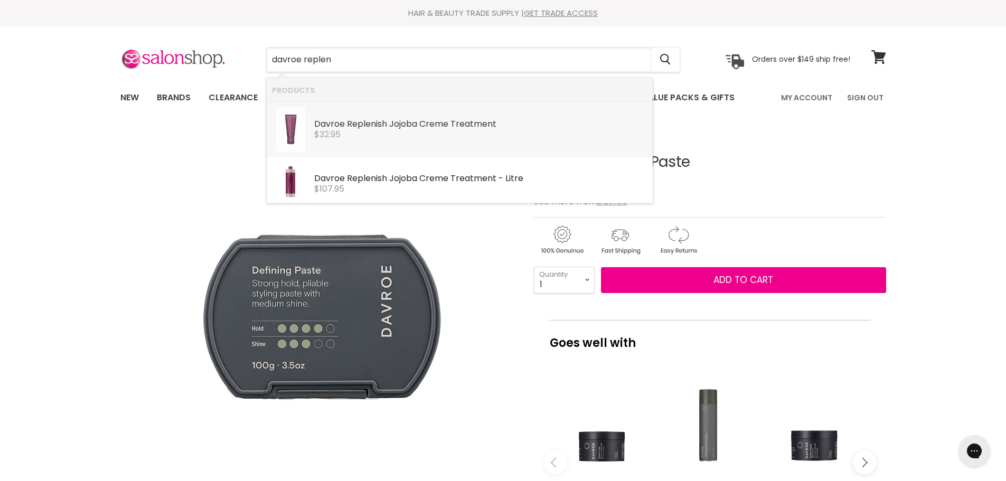
click at [319, 113] on div "Davroe Replen ish Jojoba Creme Treatment Davroe $32.95" at bounding box center [480, 123] width 333 height 32
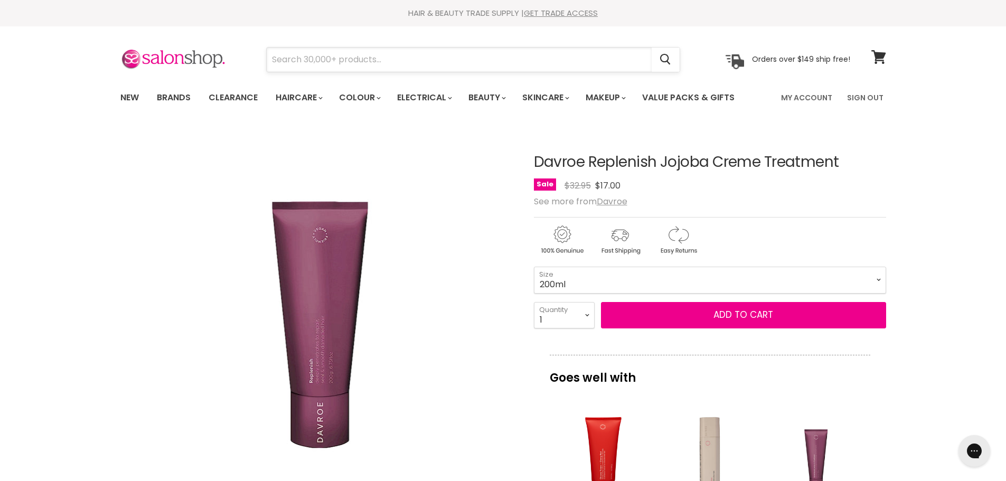
drag, startPoint x: 311, startPoint y: 70, endPoint x: 311, endPoint y: 62, distance: 8.5
click at [311, 69] on input "Search" at bounding box center [459, 60] width 385 height 24
click at [328, 59] on input "davroe vo" at bounding box center [459, 60] width 385 height 24
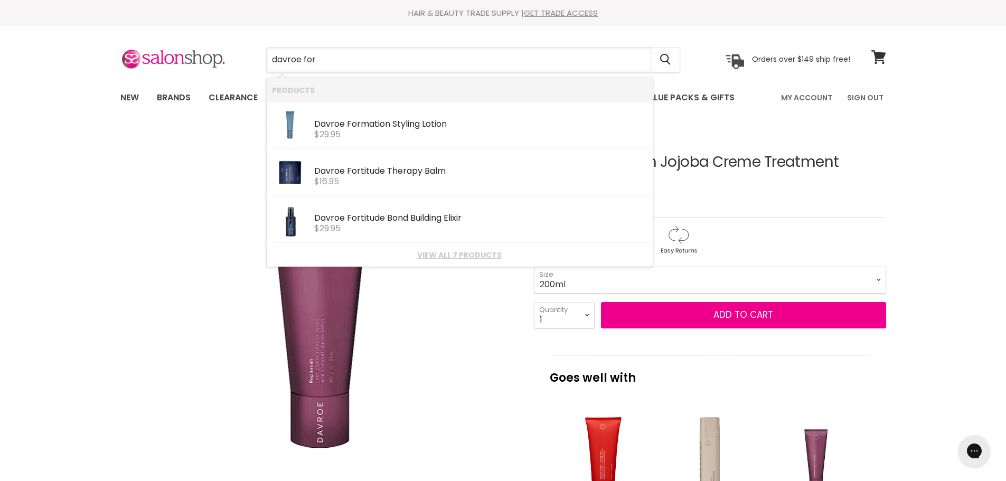
type input "davroe fort"
click at [393, 171] on div "Davroe Fort itude Bond Building Elixir" at bounding box center [480, 171] width 333 height 11
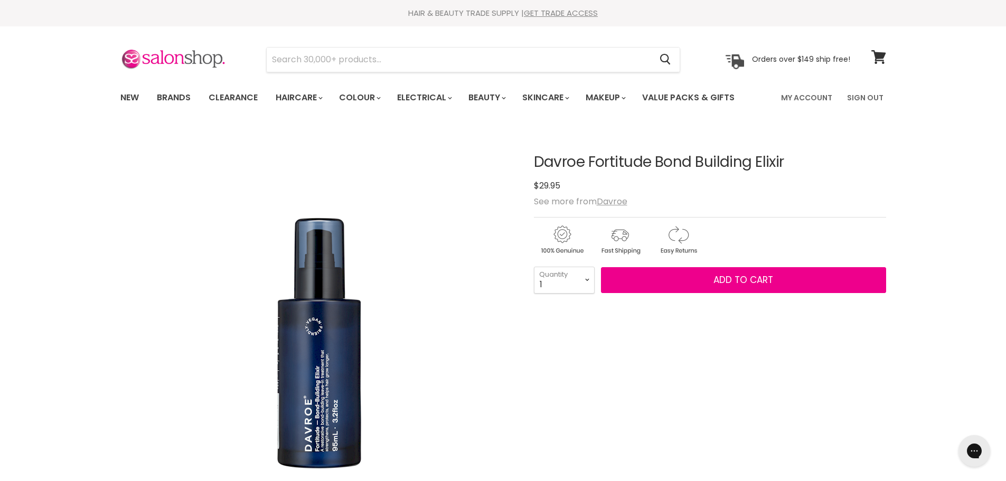
drag, startPoint x: 0, startPoint y: 0, endPoint x: 530, endPoint y: 162, distance: 554.5
click at [530, 162] on article "Click or scroll to zoom Tap or pinch to zoom Davroe Fortitude Bond Building Eli…" at bounding box center [503, 444] width 766 height 633
copy div "Davroe Fortitude Bond Building Elixir"
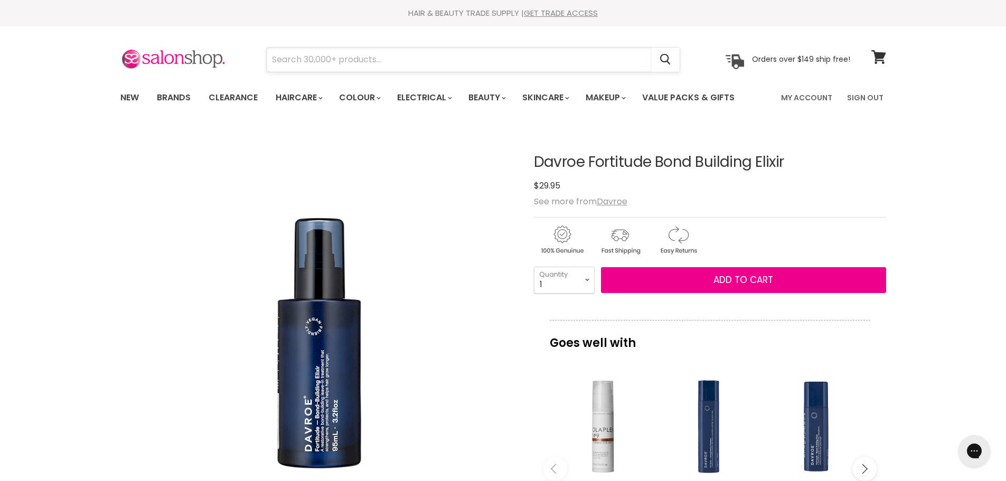
click at [365, 58] on input "Search" at bounding box center [459, 60] width 385 height 24
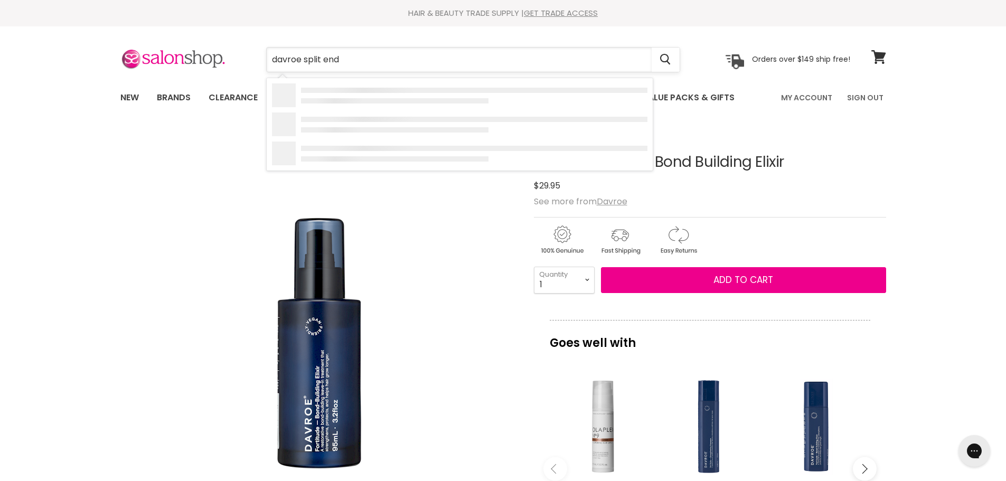
type input "davroe split ends"
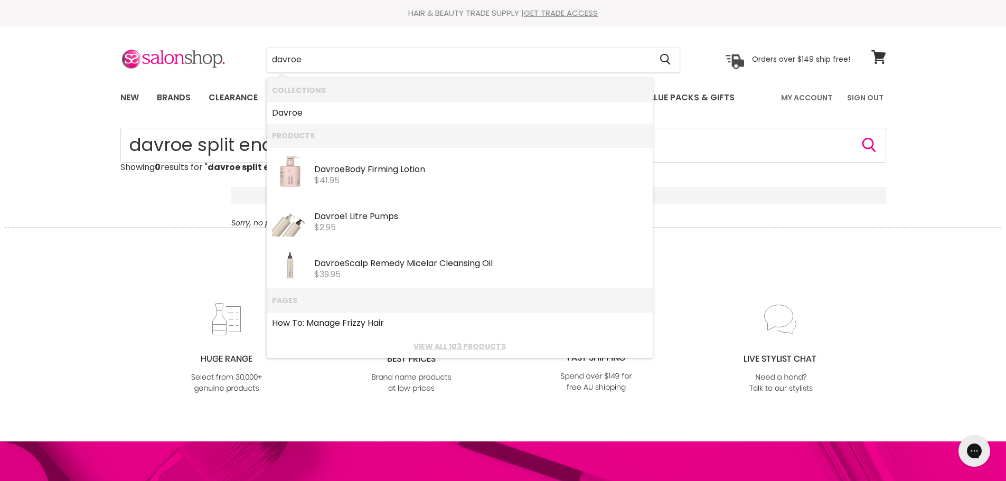
type input "davroe"
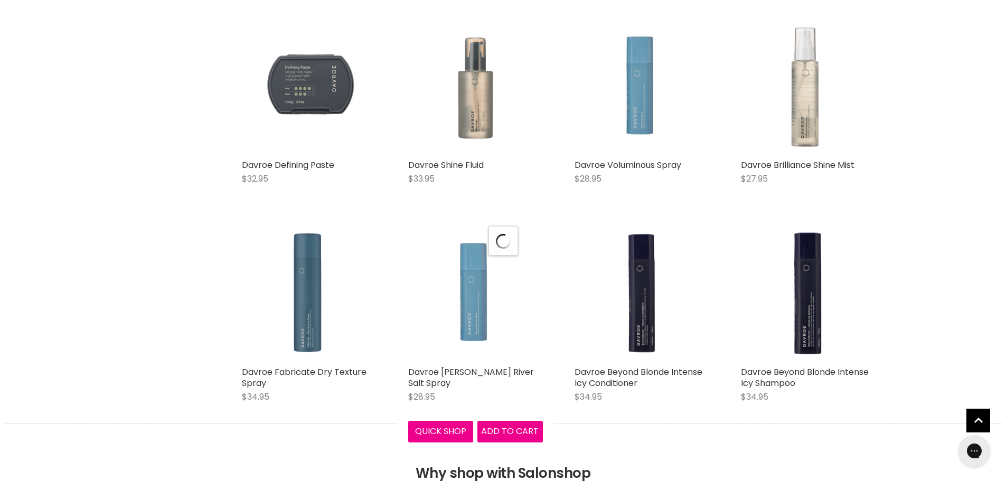
scroll to position [1110, 0]
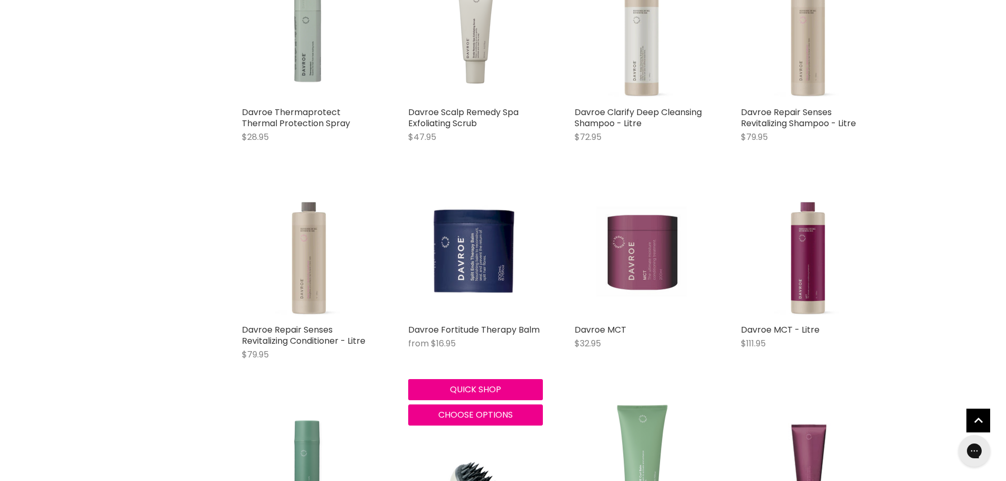
scroll to position [3117, 0]
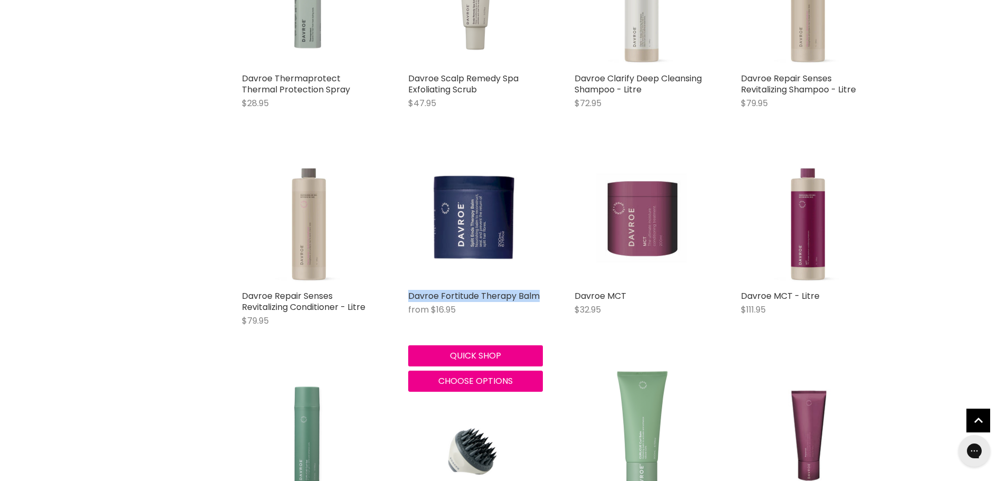
drag, startPoint x: 406, startPoint y: 292, endPoint x: 542, endPoint y: 295, distance: 135.3
click at [542, 295] on div "Davroe Fortitude Therapy Balm from $16.95 Davroe Quick shop Choose options" at bounding box center [476, 271] width 156 height 263
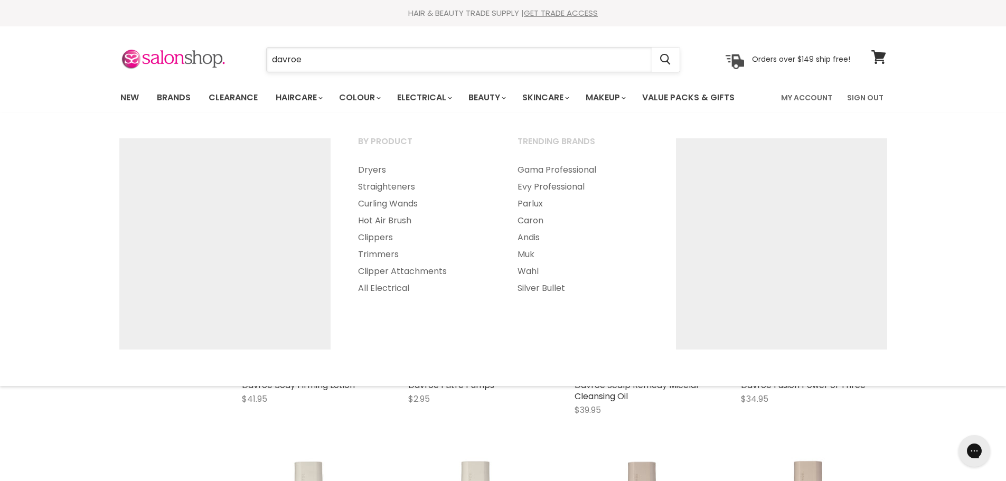
click at [364, 59] on input "davroe" at bounding box center [459, 60] width 385 height 24
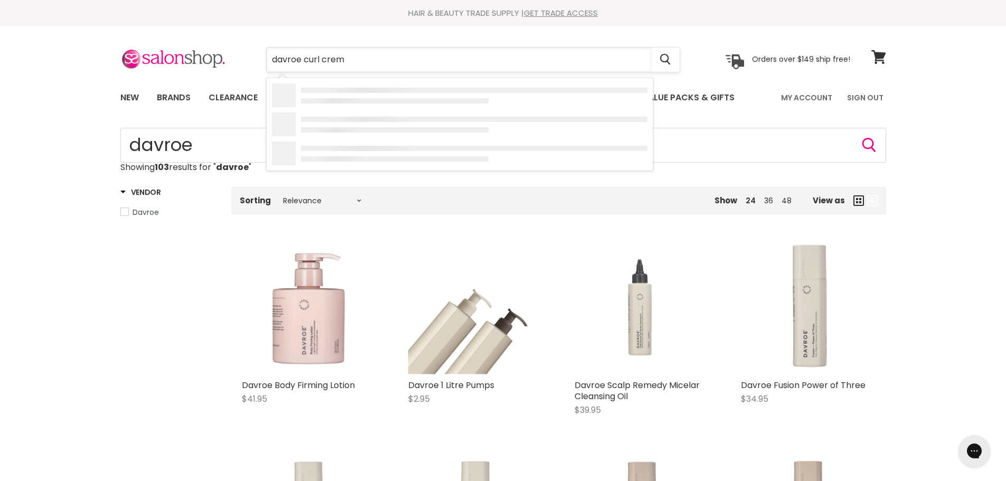
type input "davroe curl creme"
click at [349, 129] on b "Curl" at bounding box center [355, 124] width 17 height 12
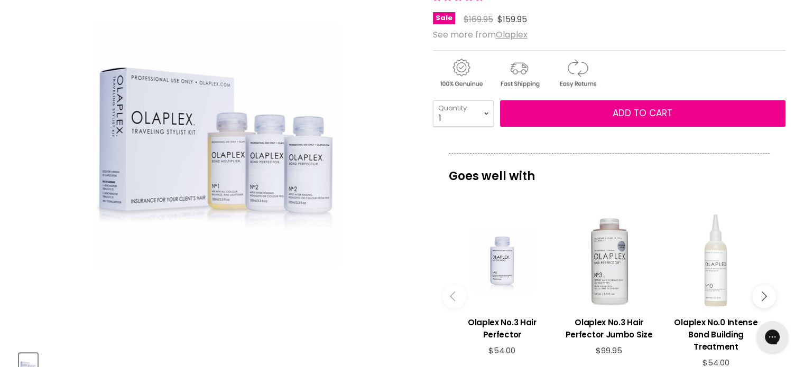
scroll to position [159, 0]
